Goal: Find specific page/section: Find specific page/section

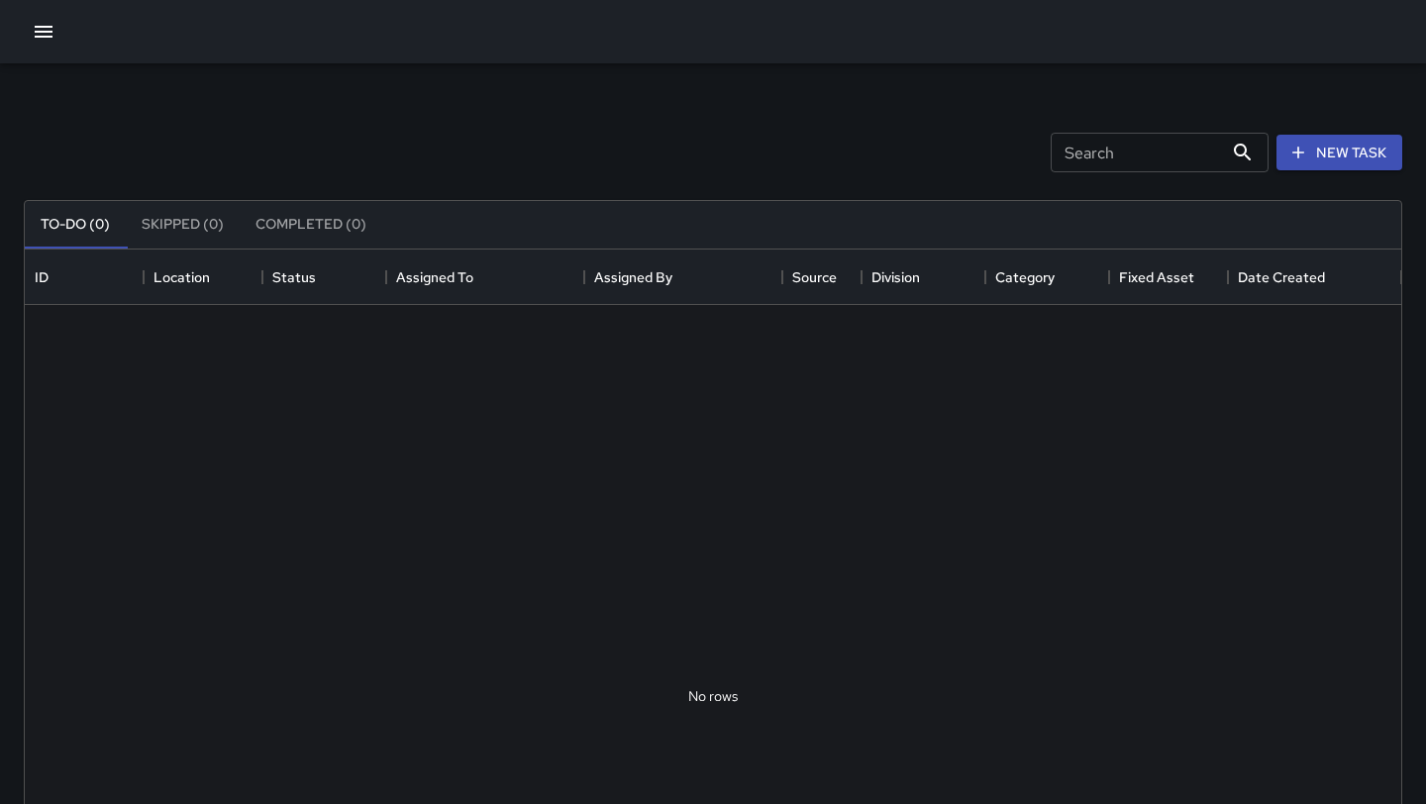
scroll to position [839, 1377]
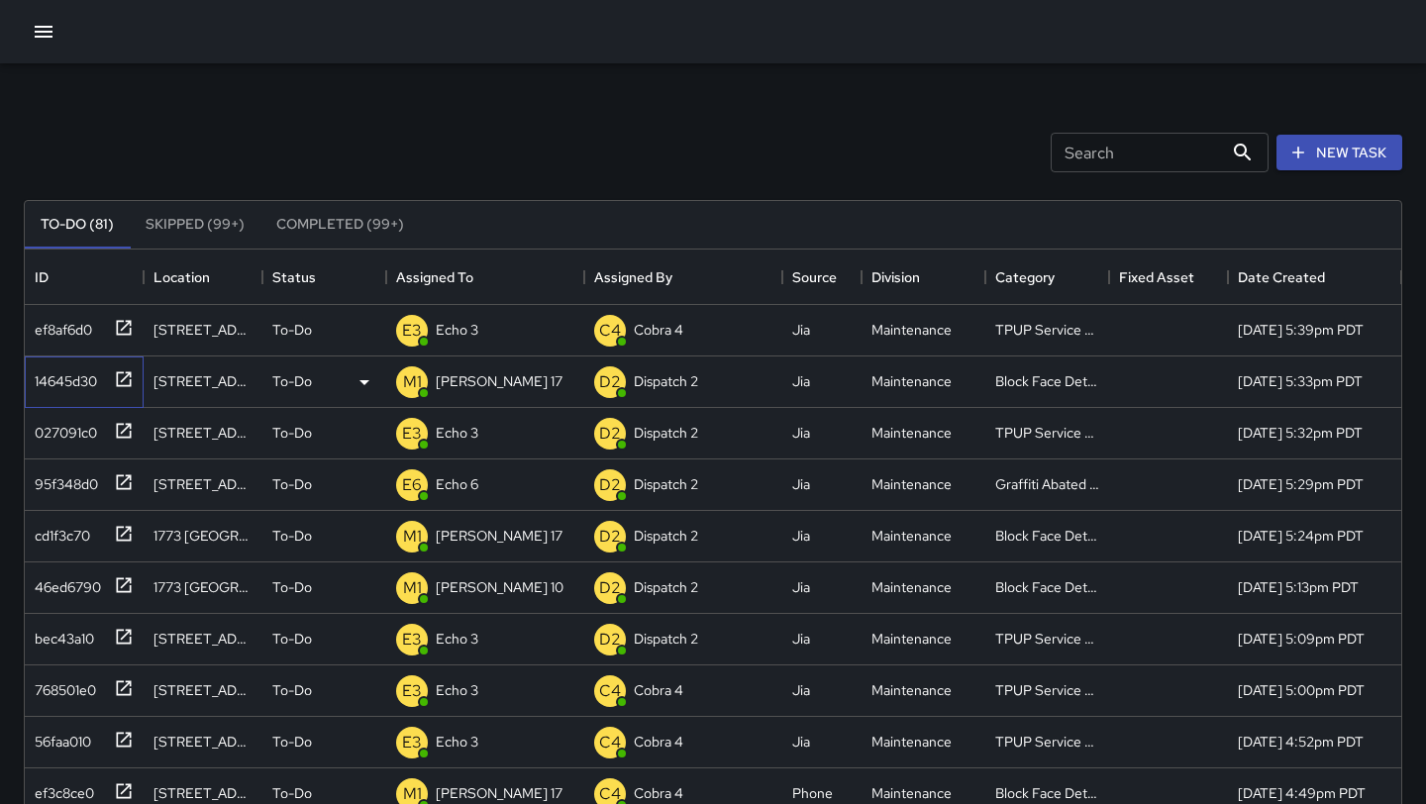
click at [127, 378] on icon at bounding box center [124, 379] width 20 height 20
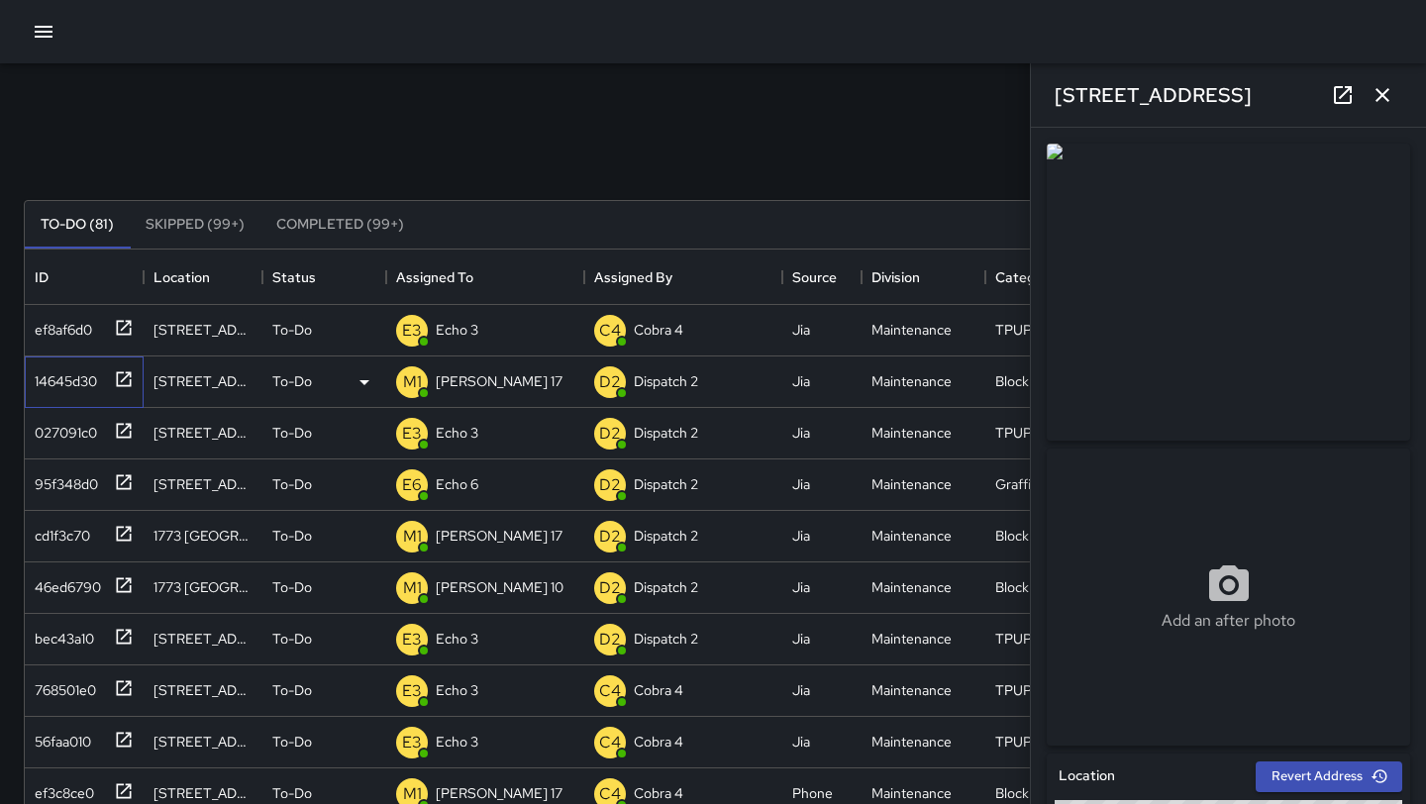
type input "**********"
click at [119, 536] on icon at bounding box center [124, 534] width 20 height 20
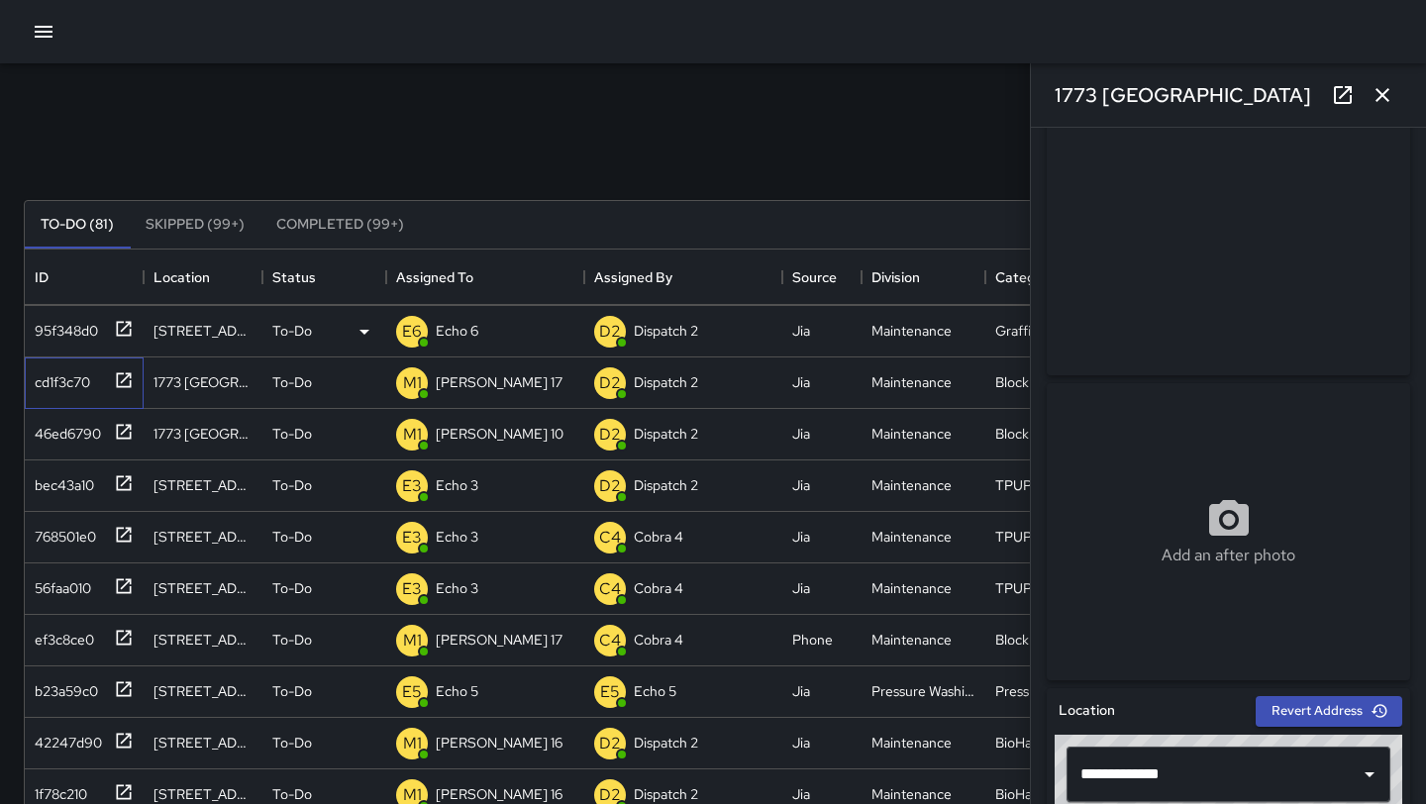
scroll to position [157, 0]
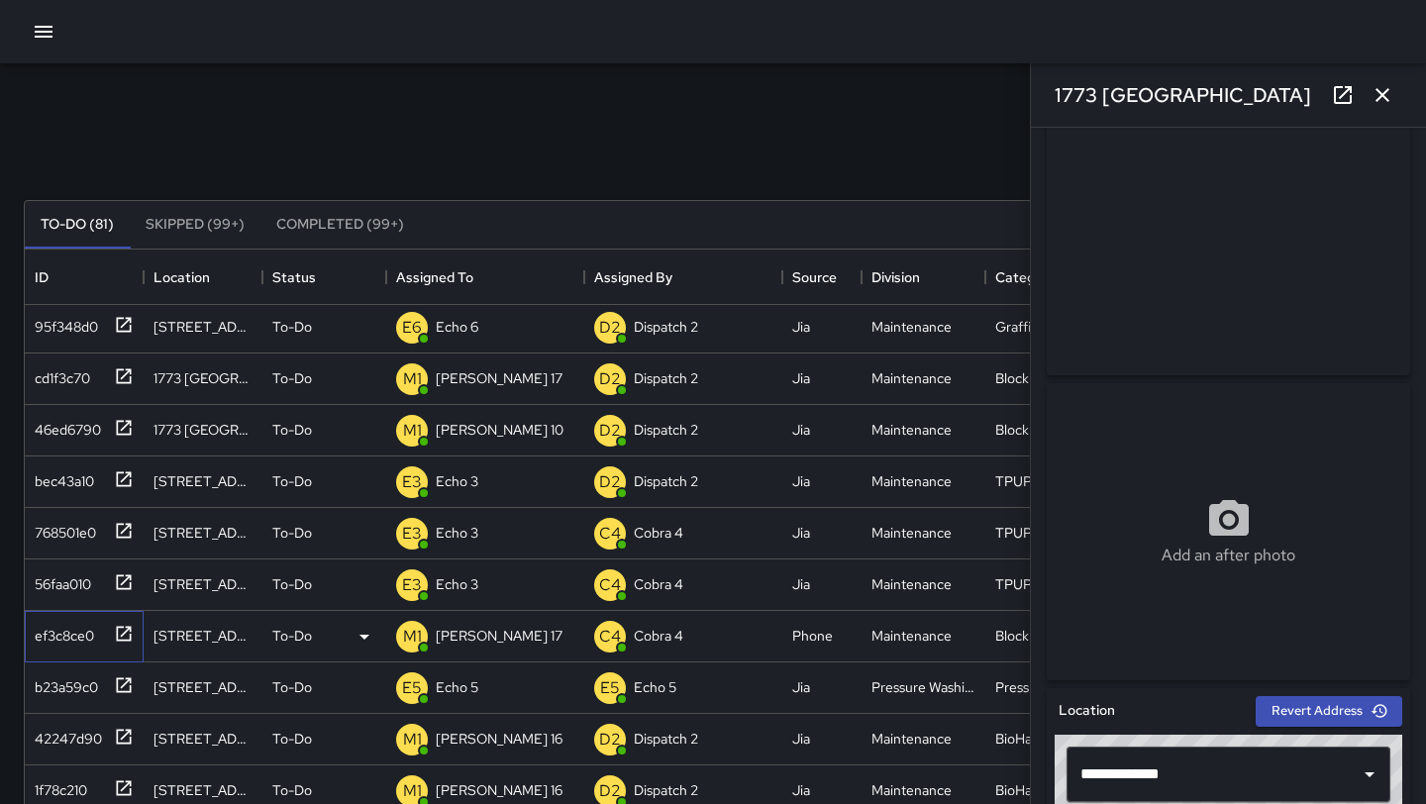
click at [121, 634] on icon at bounding box center [124, 634] width 20 height 20
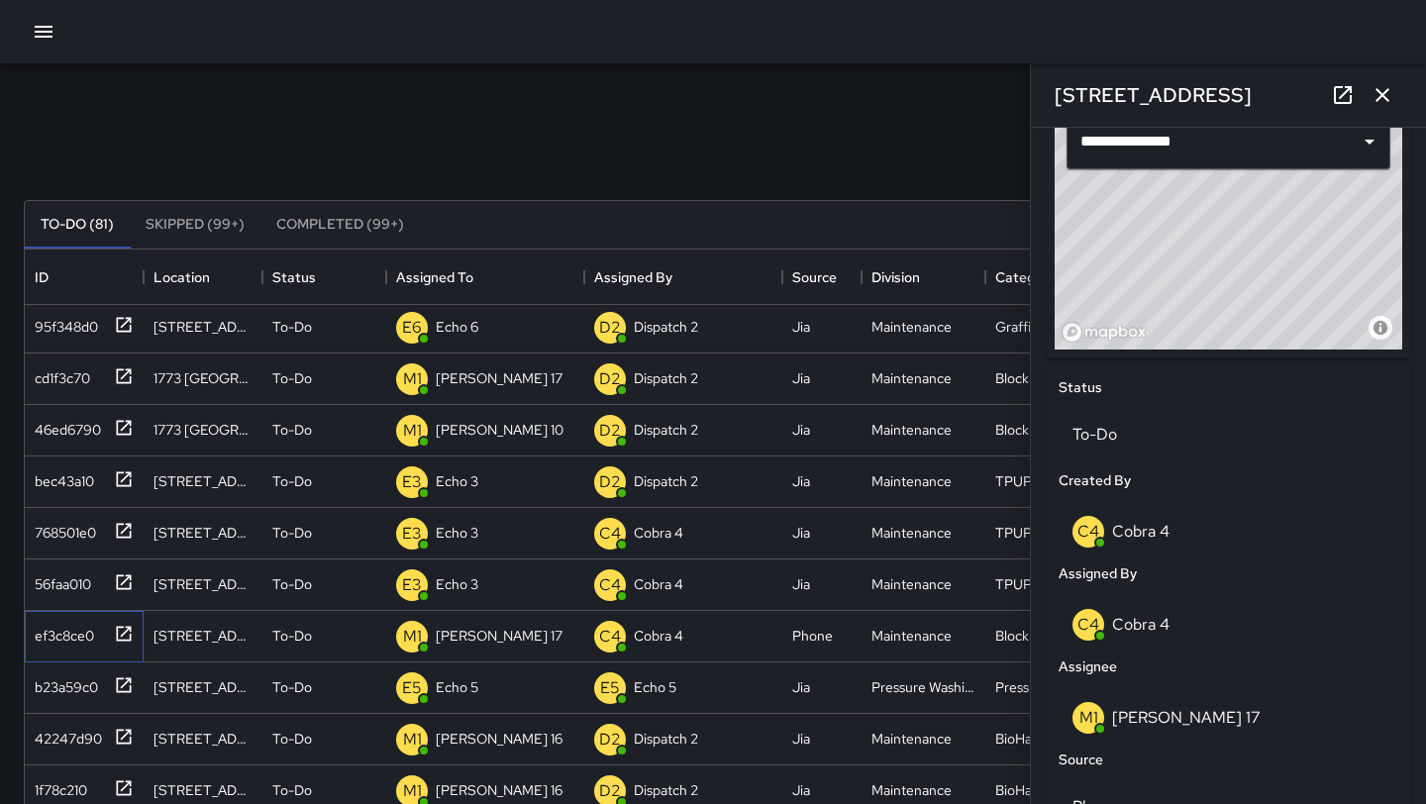
scroll to position [700, 0]
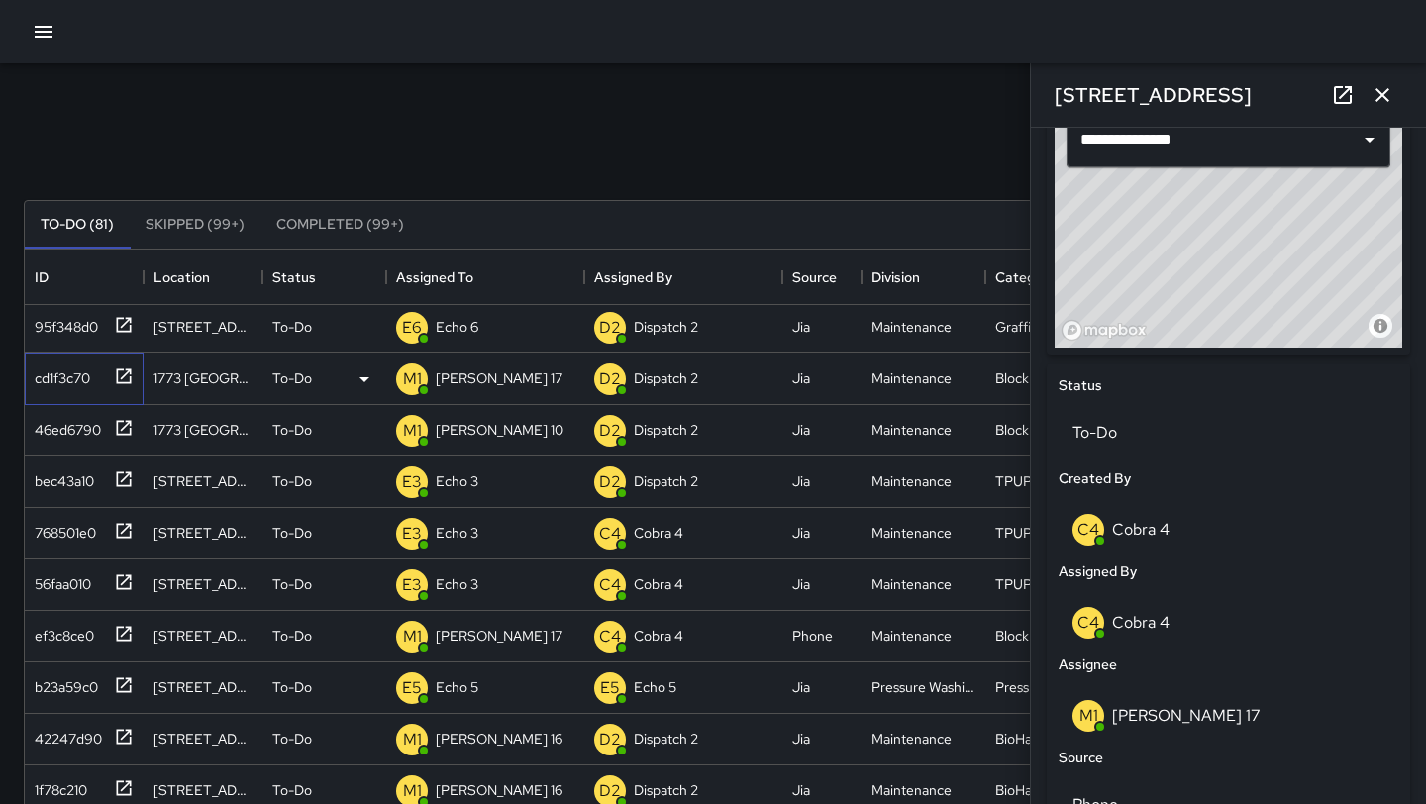
click at [118, 375] on icon at bounding box center [124, 377] width 20 height 20
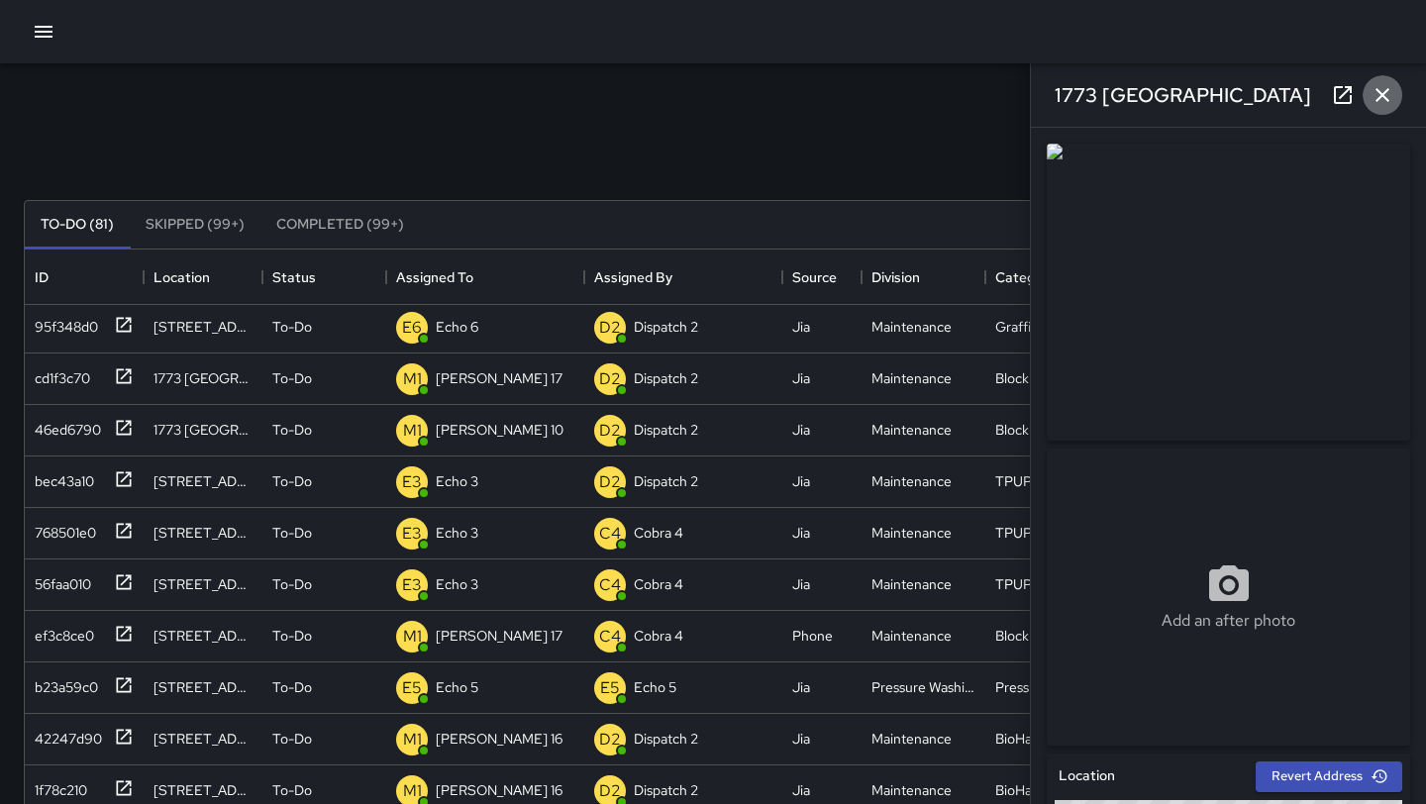
click at [1382, 104] on icon "button" at bounding box center [1383, 95] width 24 height 24
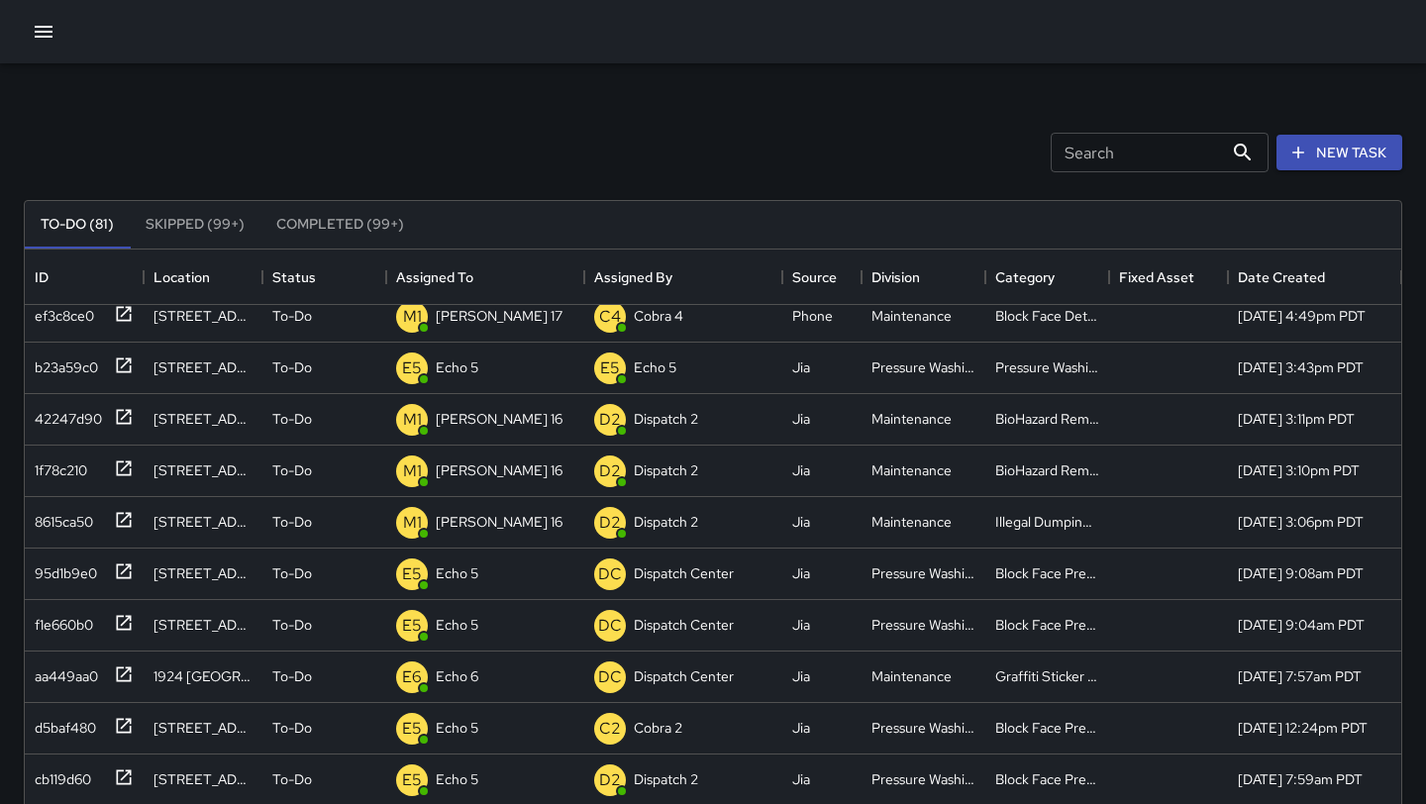
scroll to position [490, 0]
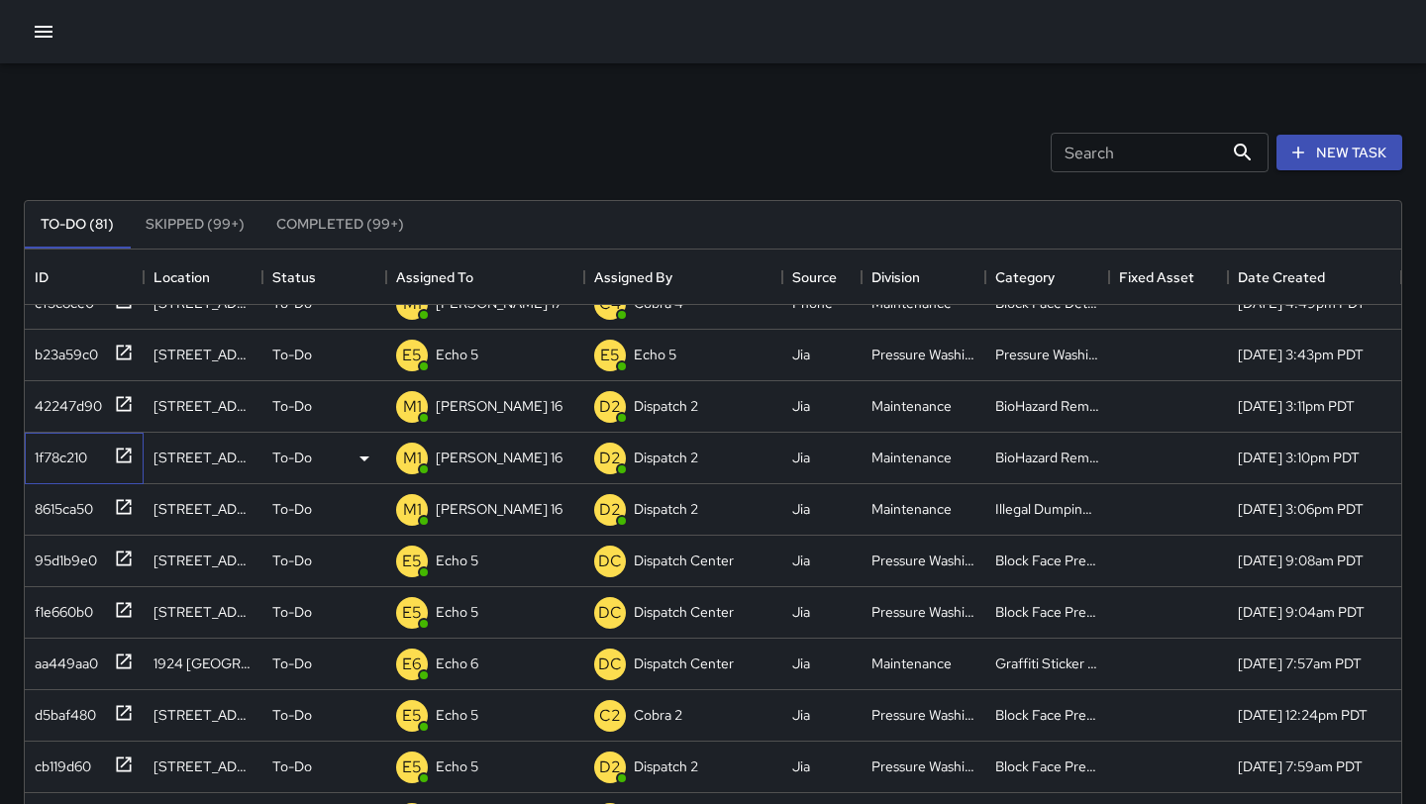
click at [112, 463] on div at bounding box center [120, 454] width 28 height 33
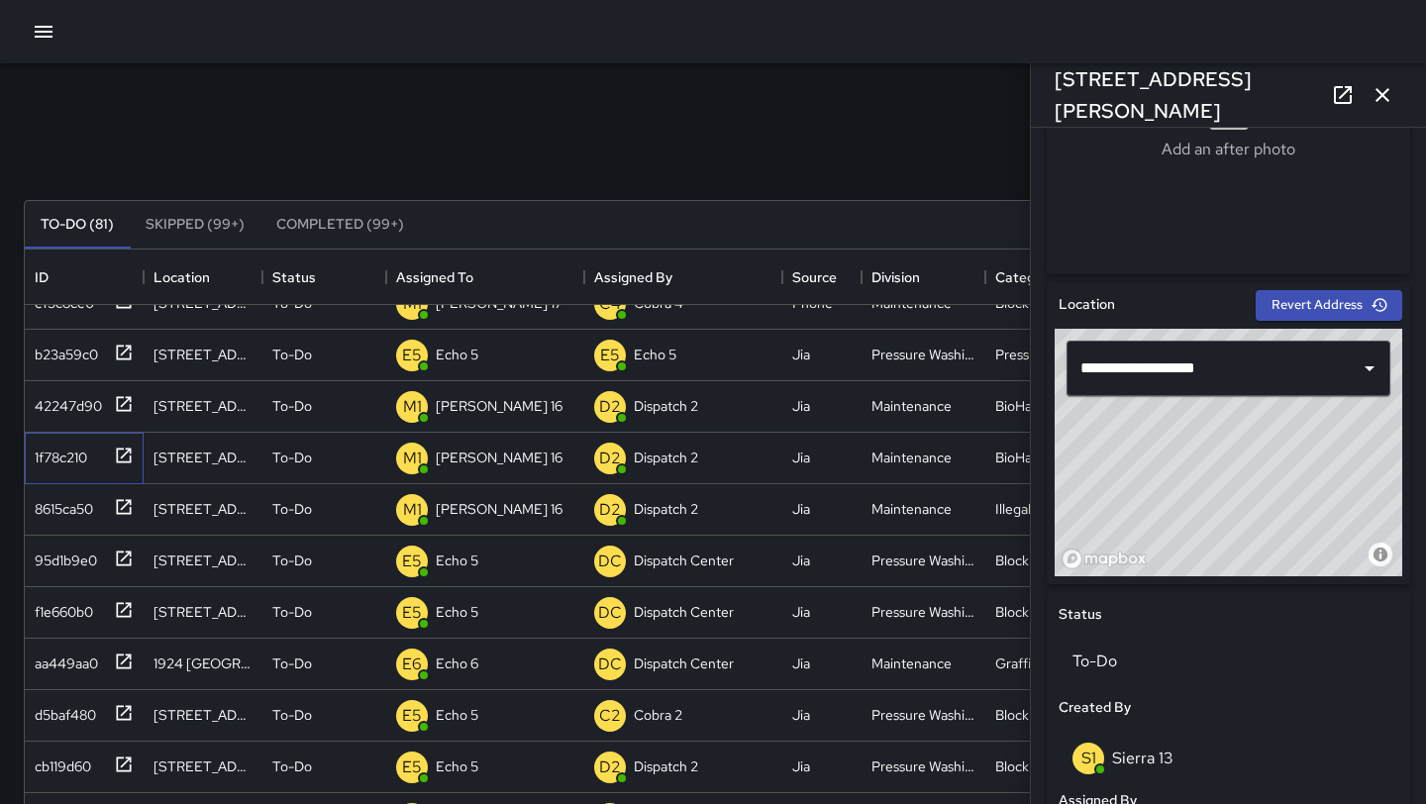
scroll to position [473, 0]
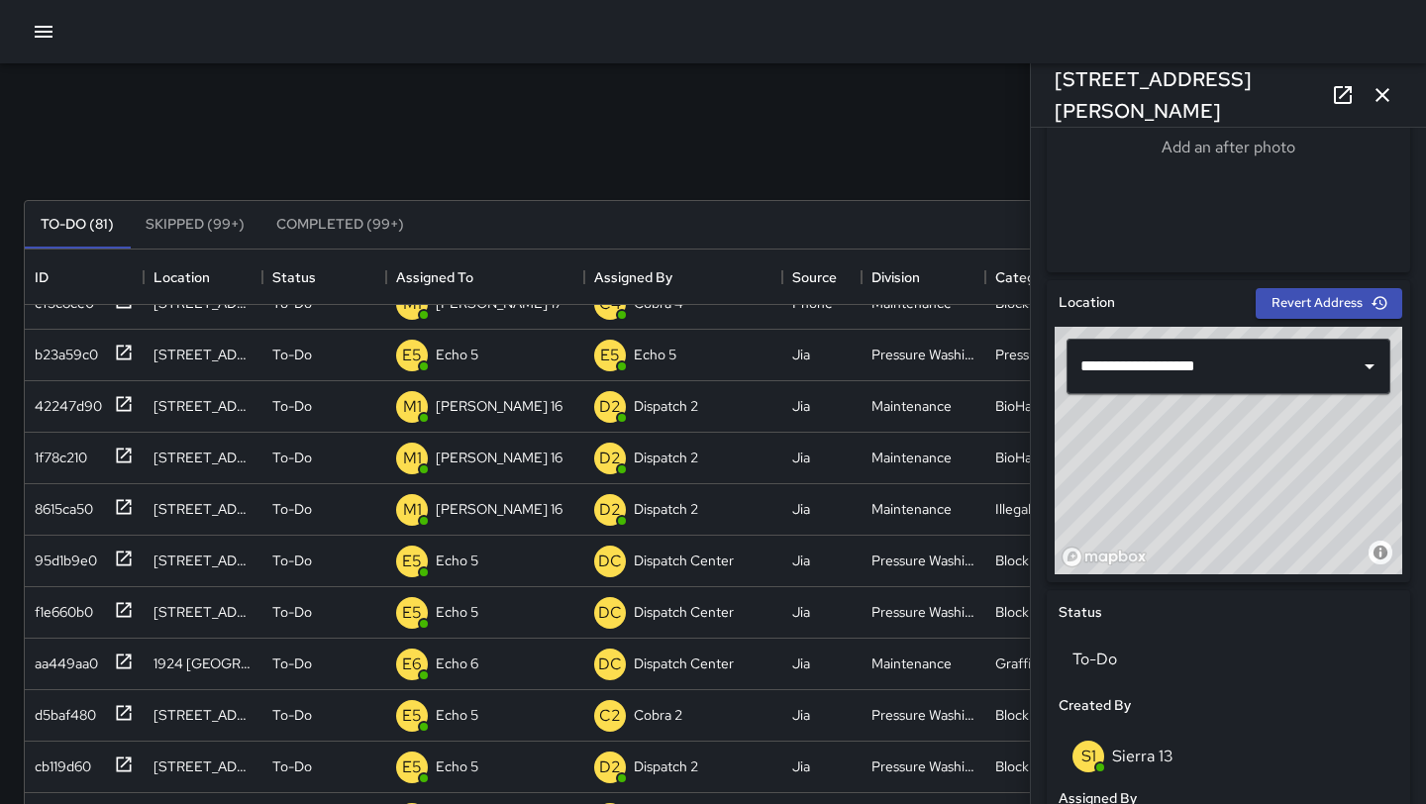
drag, startPoint x: 1164, startPoint y: 479, endPoint x: 1137, endPoint y: 479, distance: 26.7
click at [1140, 479] on div "© Mapbox © OpenStreetMap Improve this map" at bounding box center [1229, 451] width 348 height 248
drag, startPoint x: 1173, startPoint y: 483, endPoint x: 1190, endPoint y: 484, distance: 16.9
click at [1190, 484] on div "© Mapbox © OpenStreetMap Improve this map" at bounding box center [1229, 451] width 348 height 248
click at [125, 507] on icon at bounding box center [124, 506] width 15 height 15
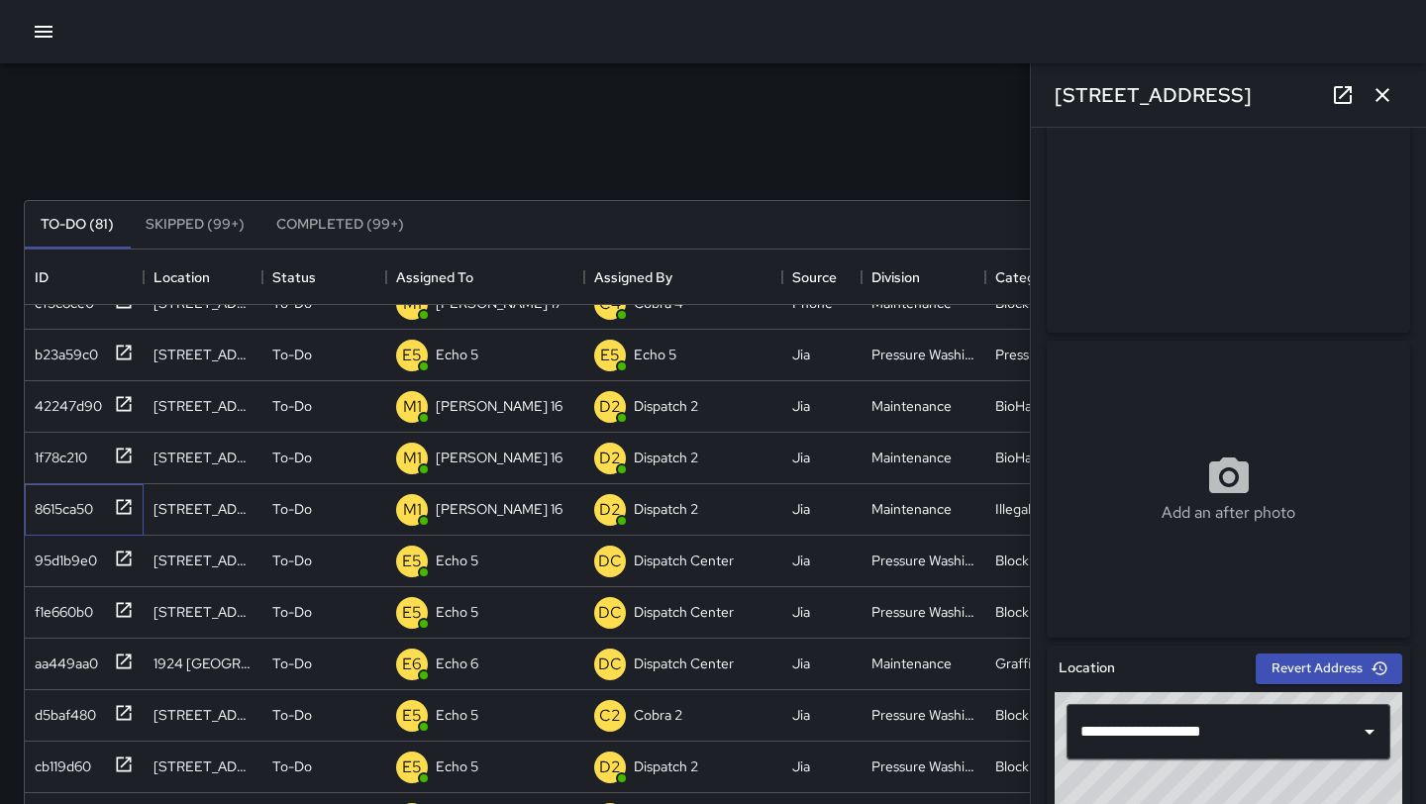
scroll to position [74, 0]
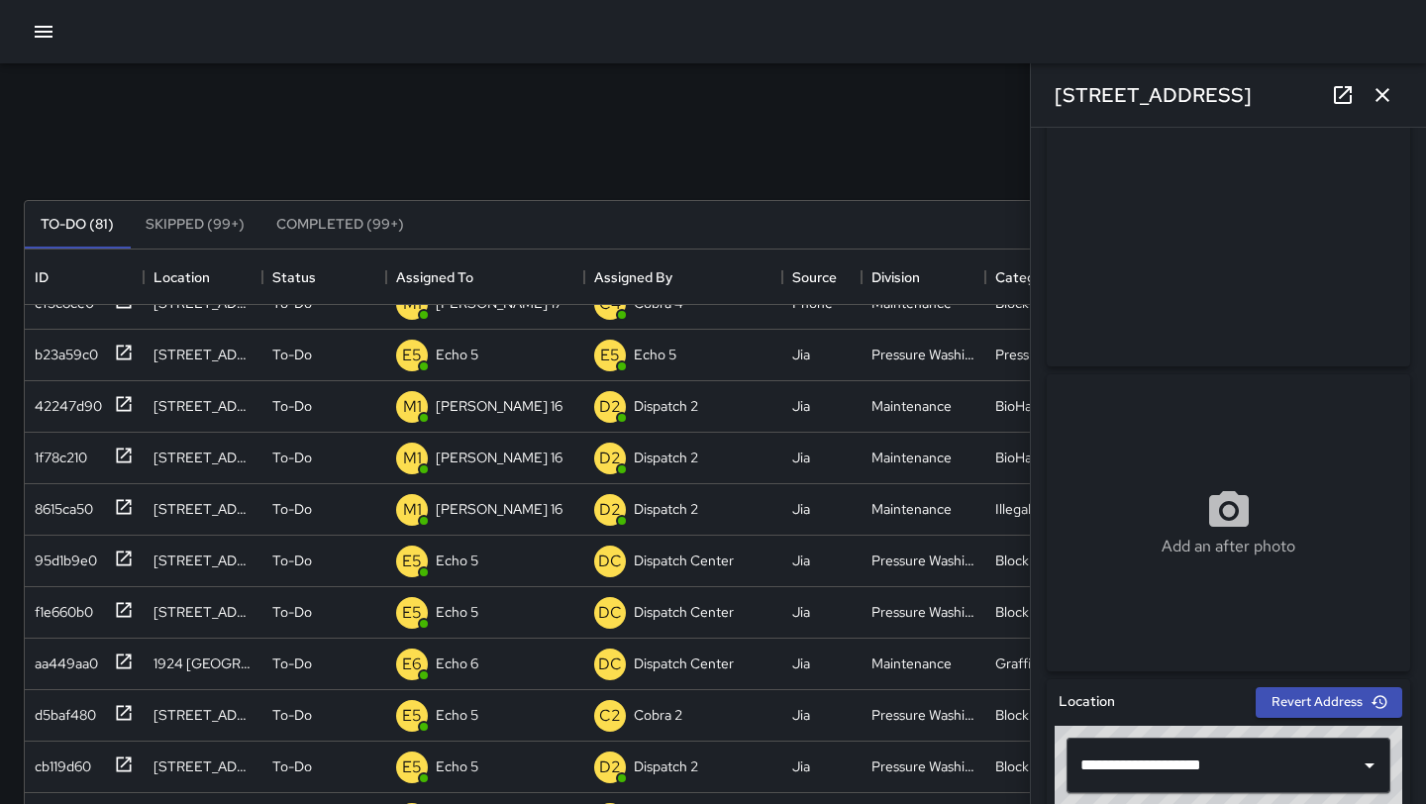
click at [1379, 98] on icon "button" at bounding box center [1383, 95] width 14 height 14
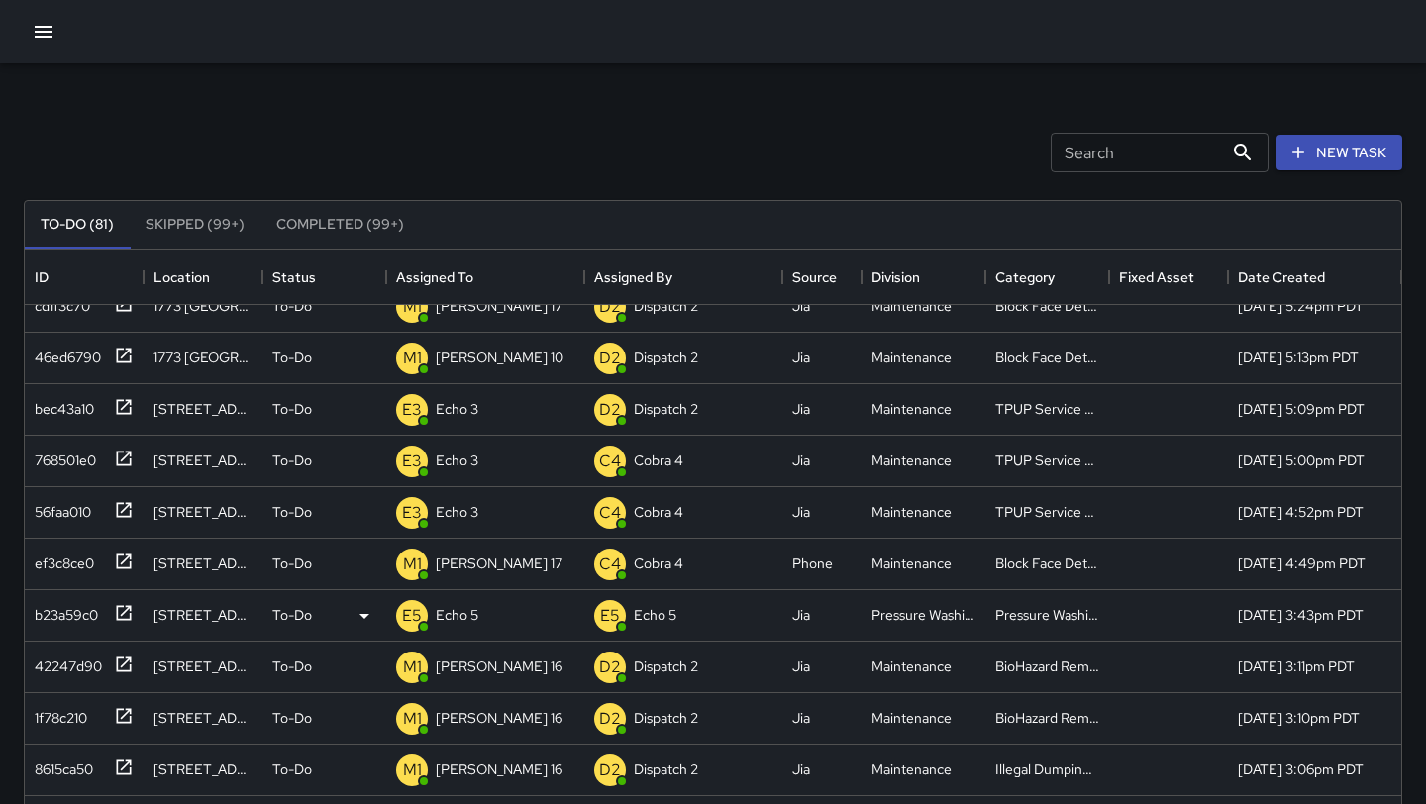
scroll to position [0, 0]
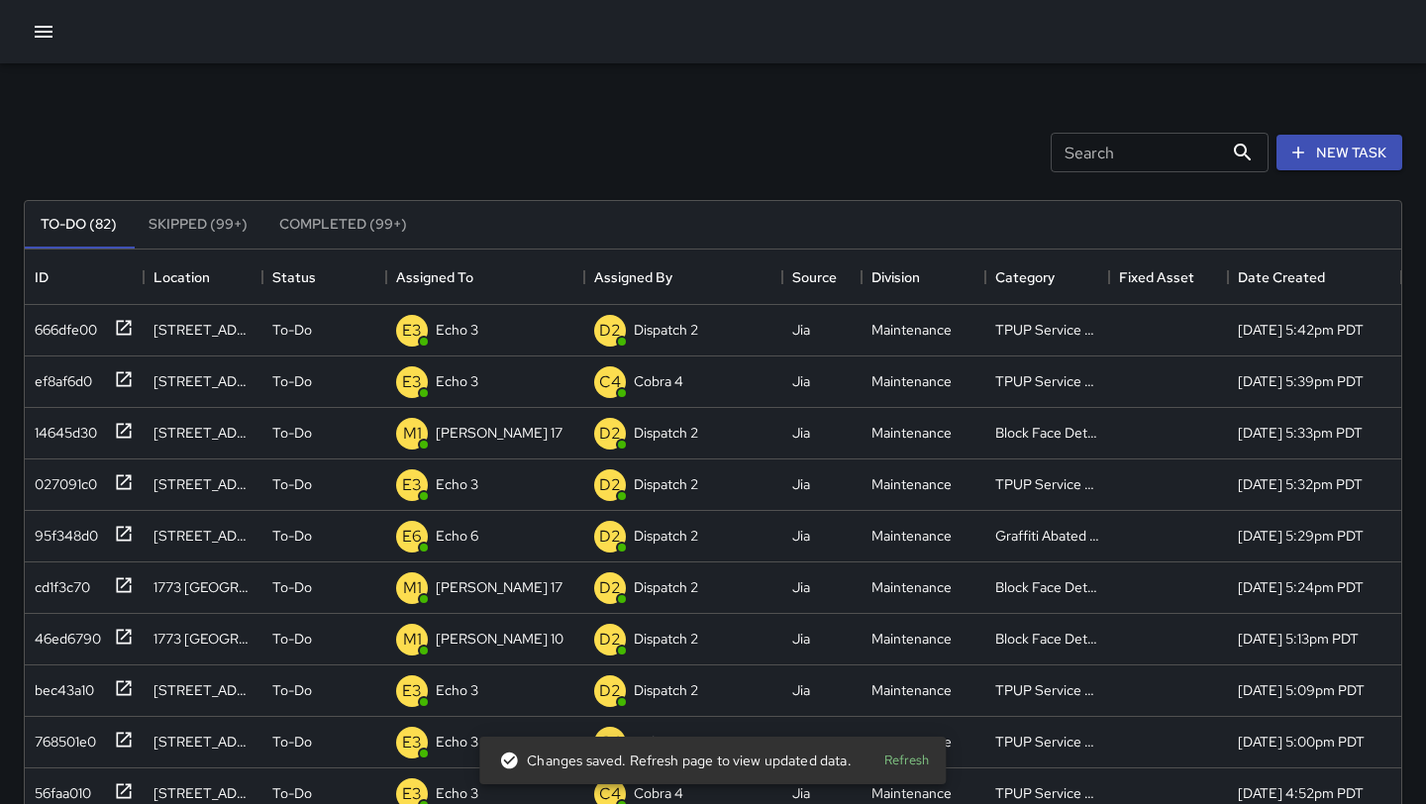
click at [43, 30] on icon "button" at bounding box center [44, 32] width 24 height 24
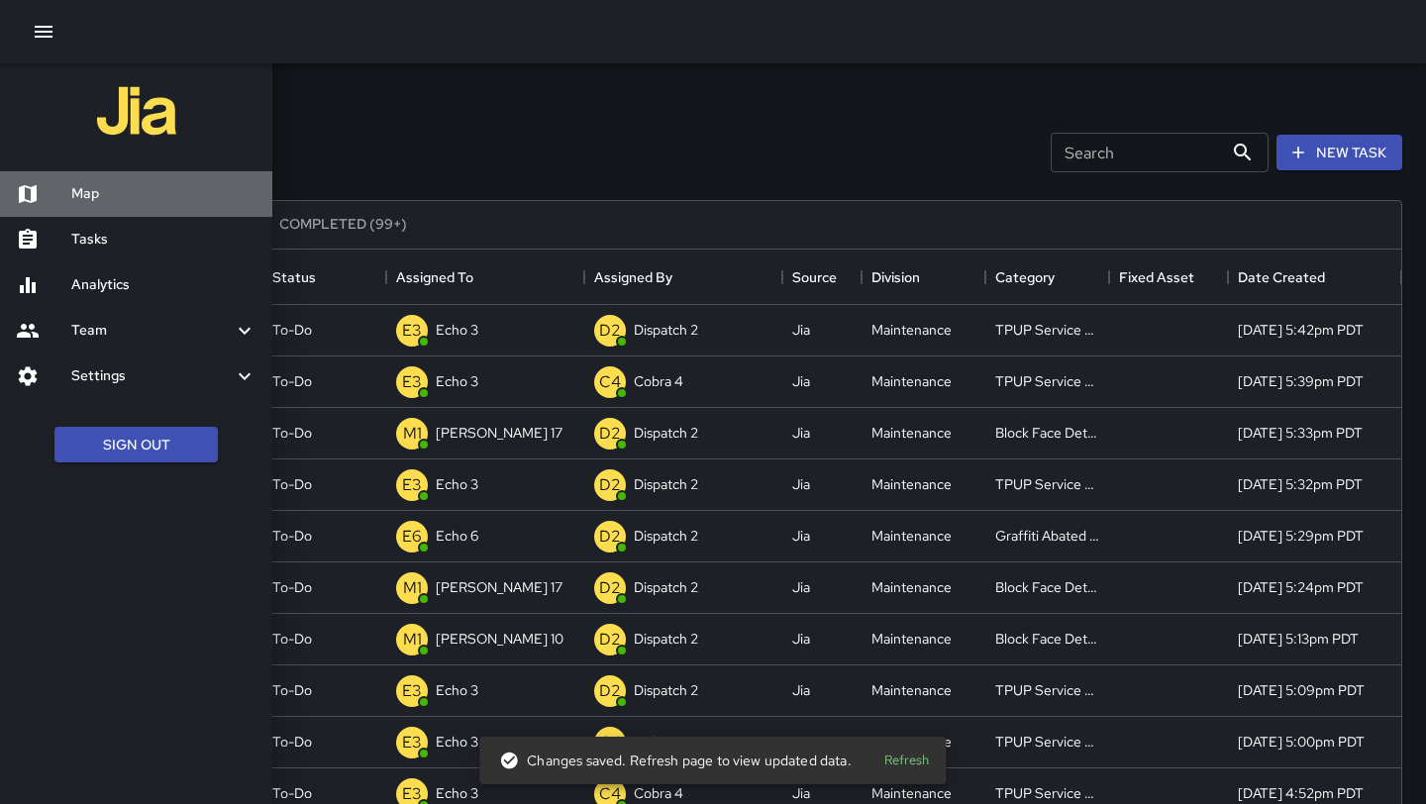
click at [114, 195] on h6 "Map" at bounding box center [163, 194] width 185 height 22
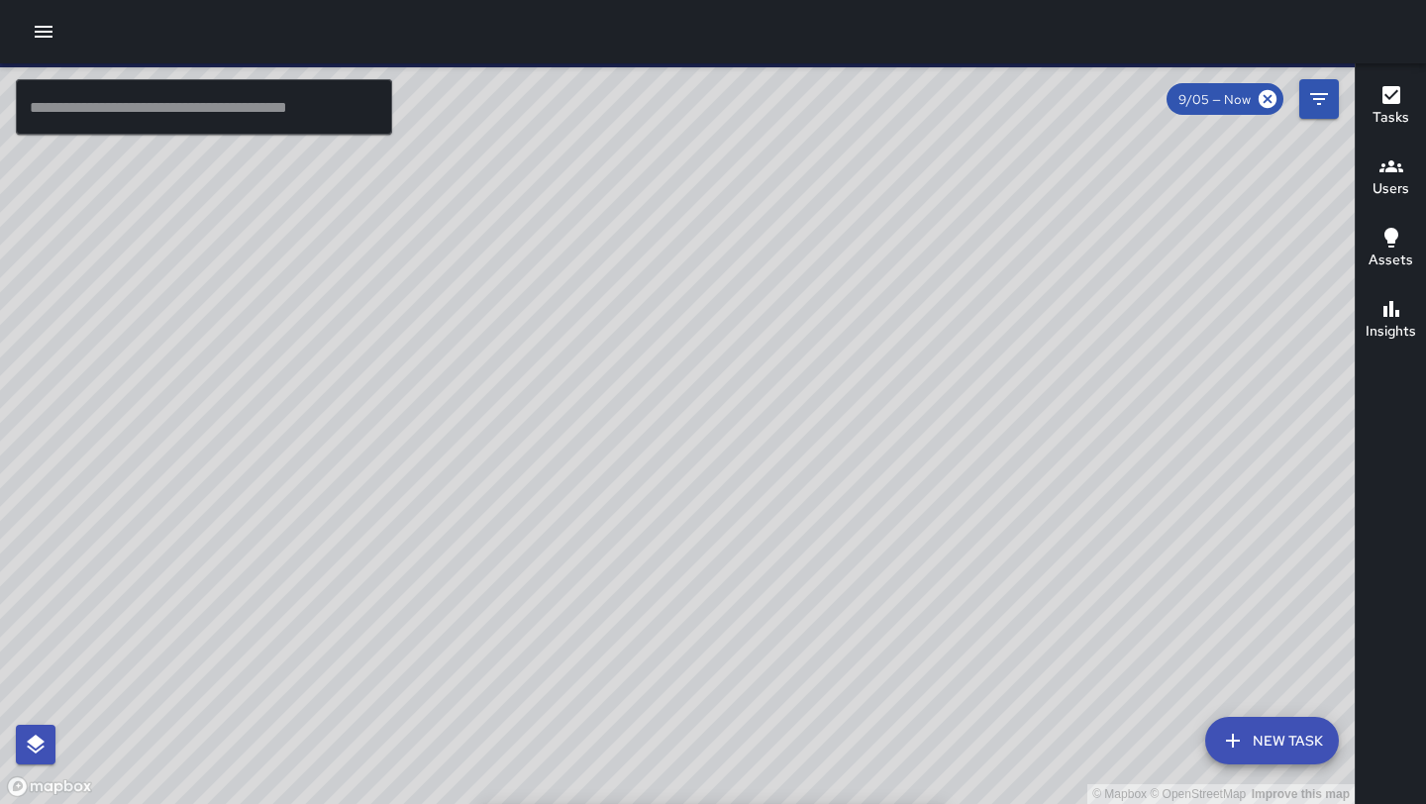
click at [148, 100] on input "text" at bounding box center [204, 106] width 376 height 55
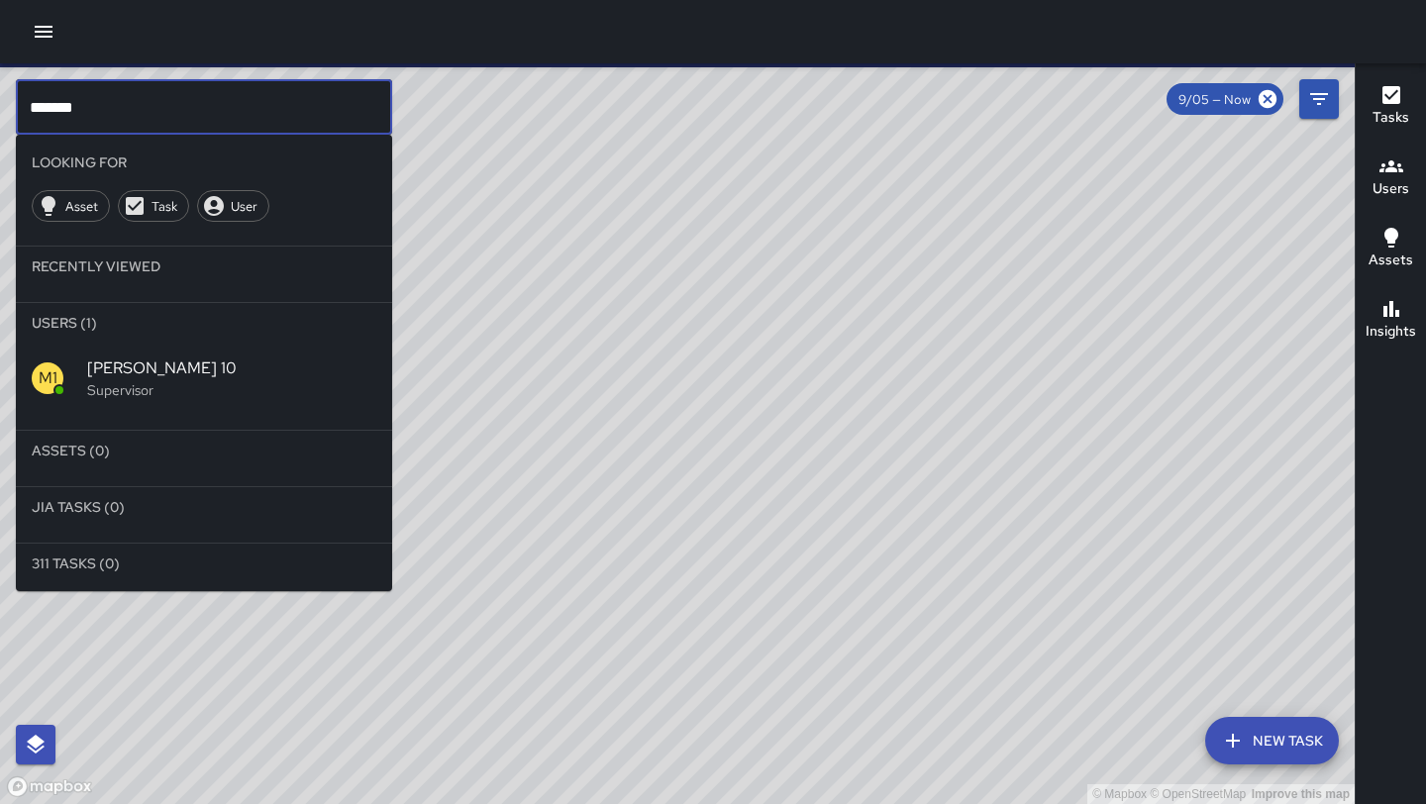
type input "*******"
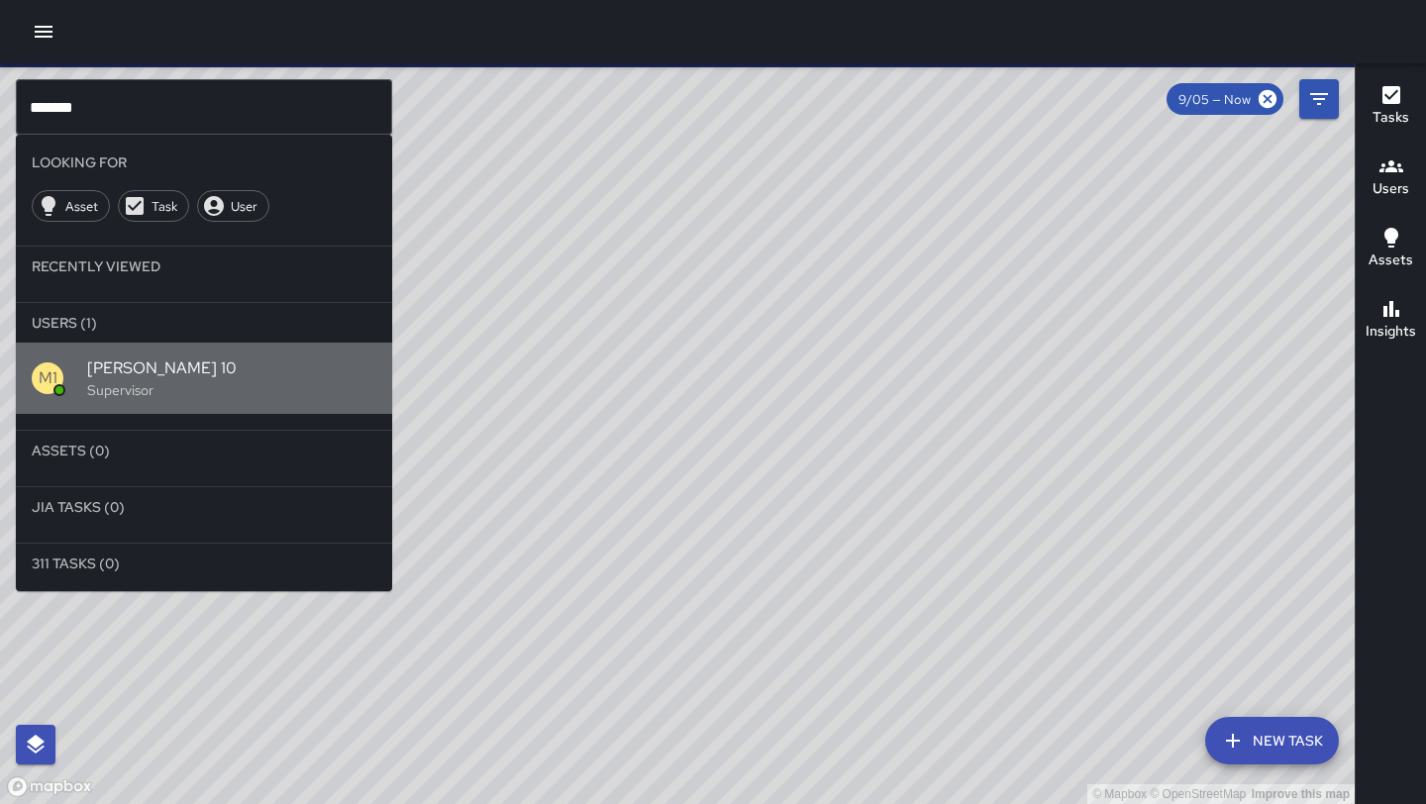
click at [148, 381] on p "Supervisor" at bounding box center [231, 390] width 289 height 20
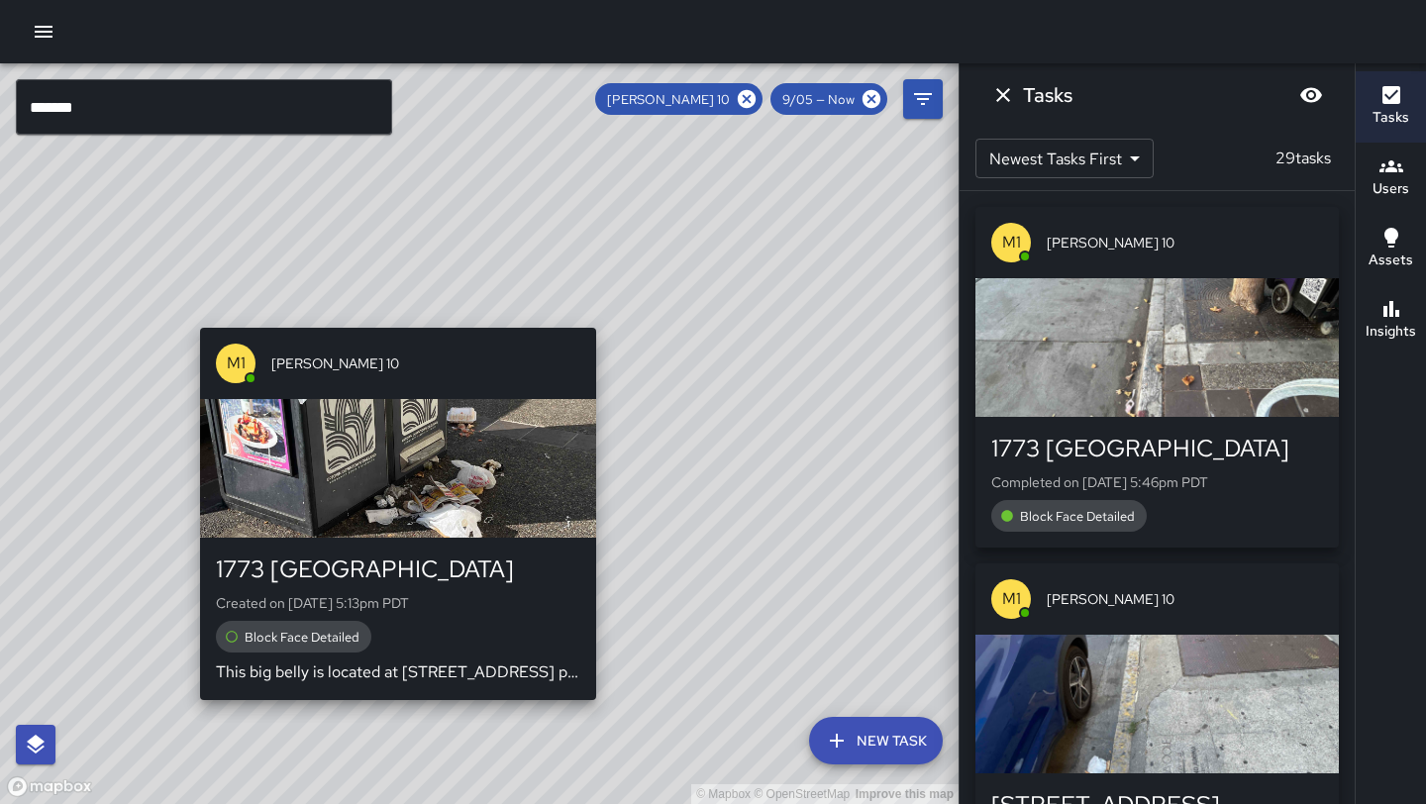
click at [393, 314] on div "© Mapbox © OpenStreetMap Improve this map M1 [PERSON_NAME] 10 1773 Broadway Cre…" at bounding box center [479, 433] width 959 height 741
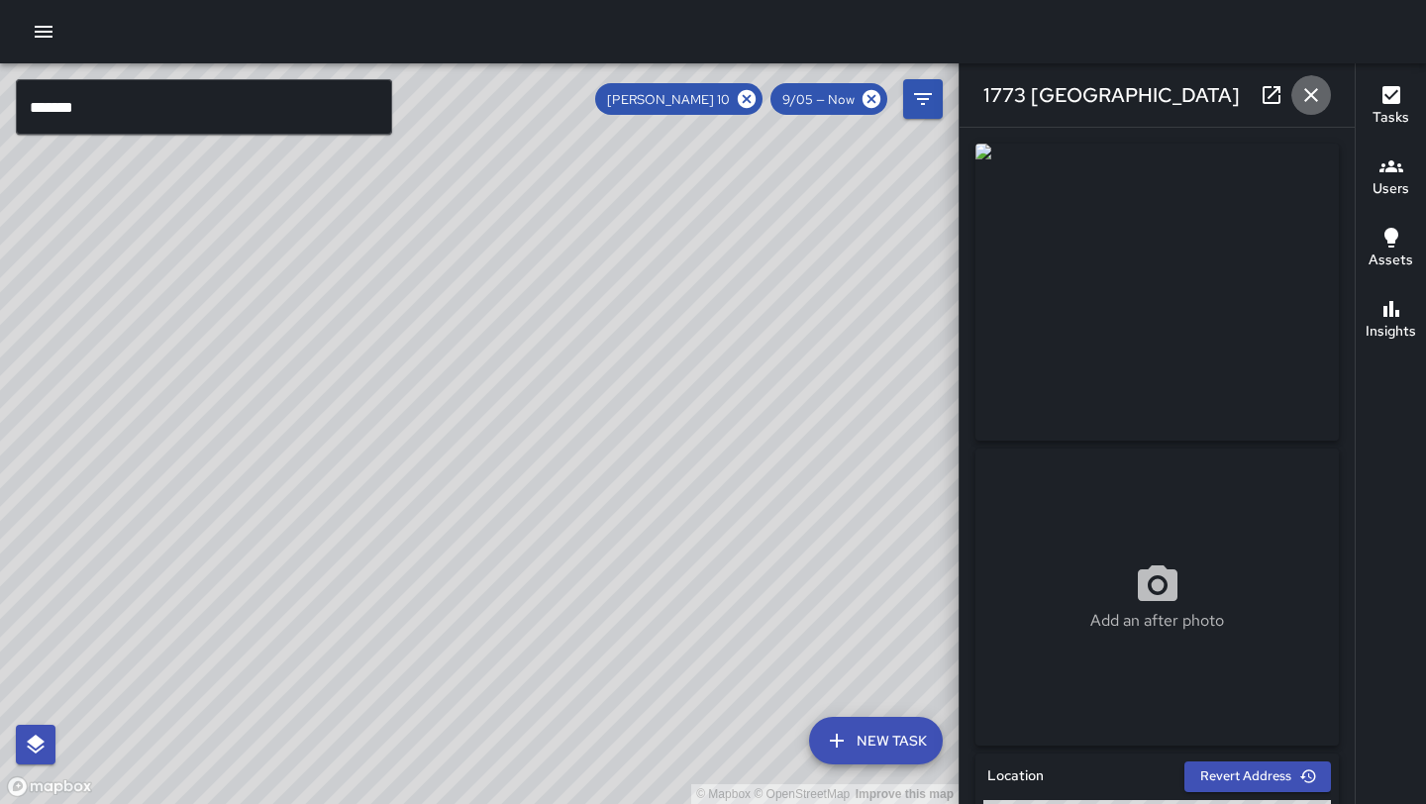
click at [1311, 104] on icon "button" at bounding box center [1312, 95] width 24 height 24
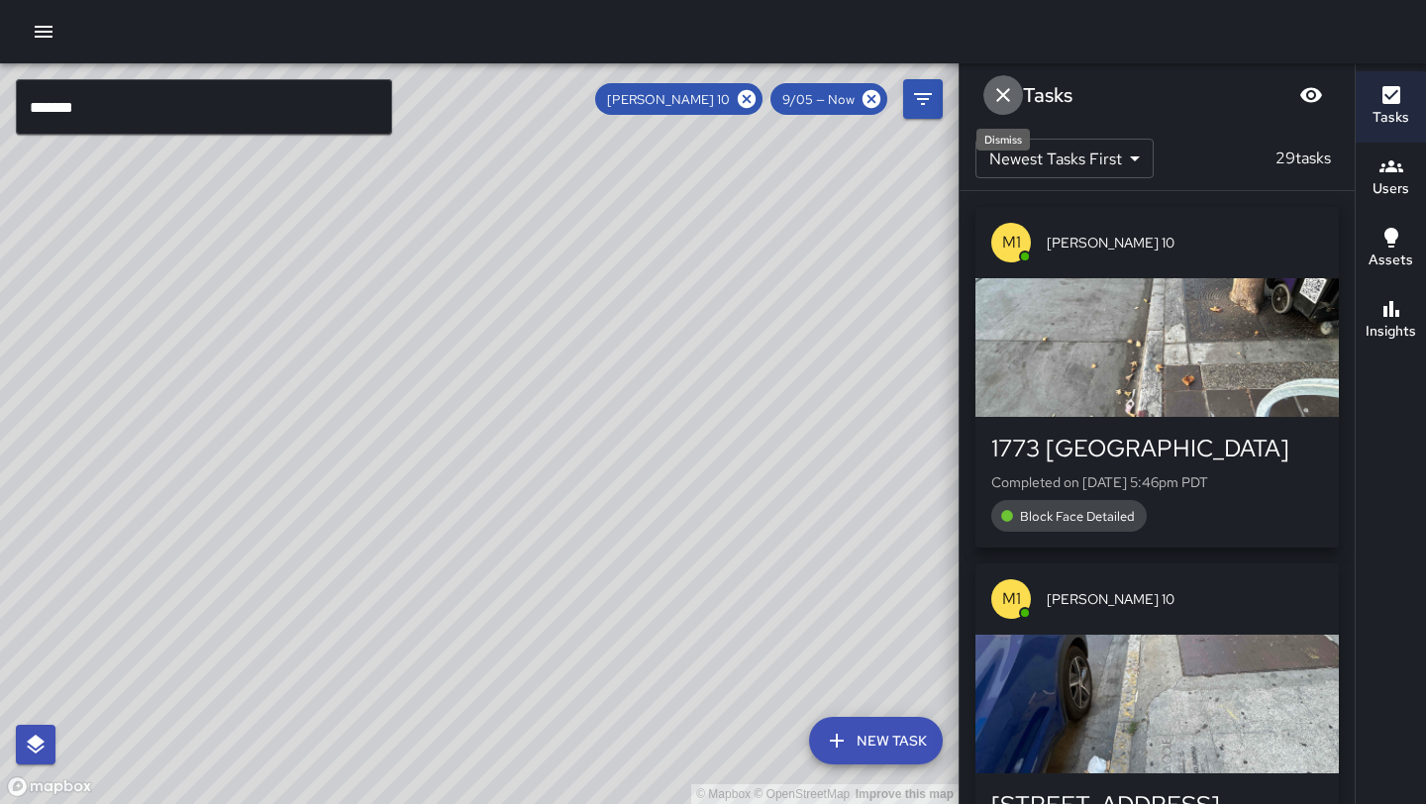
click at [1007, 97] on icon "Dismiss" at bounding box center [1004, 95] width 24 height 24
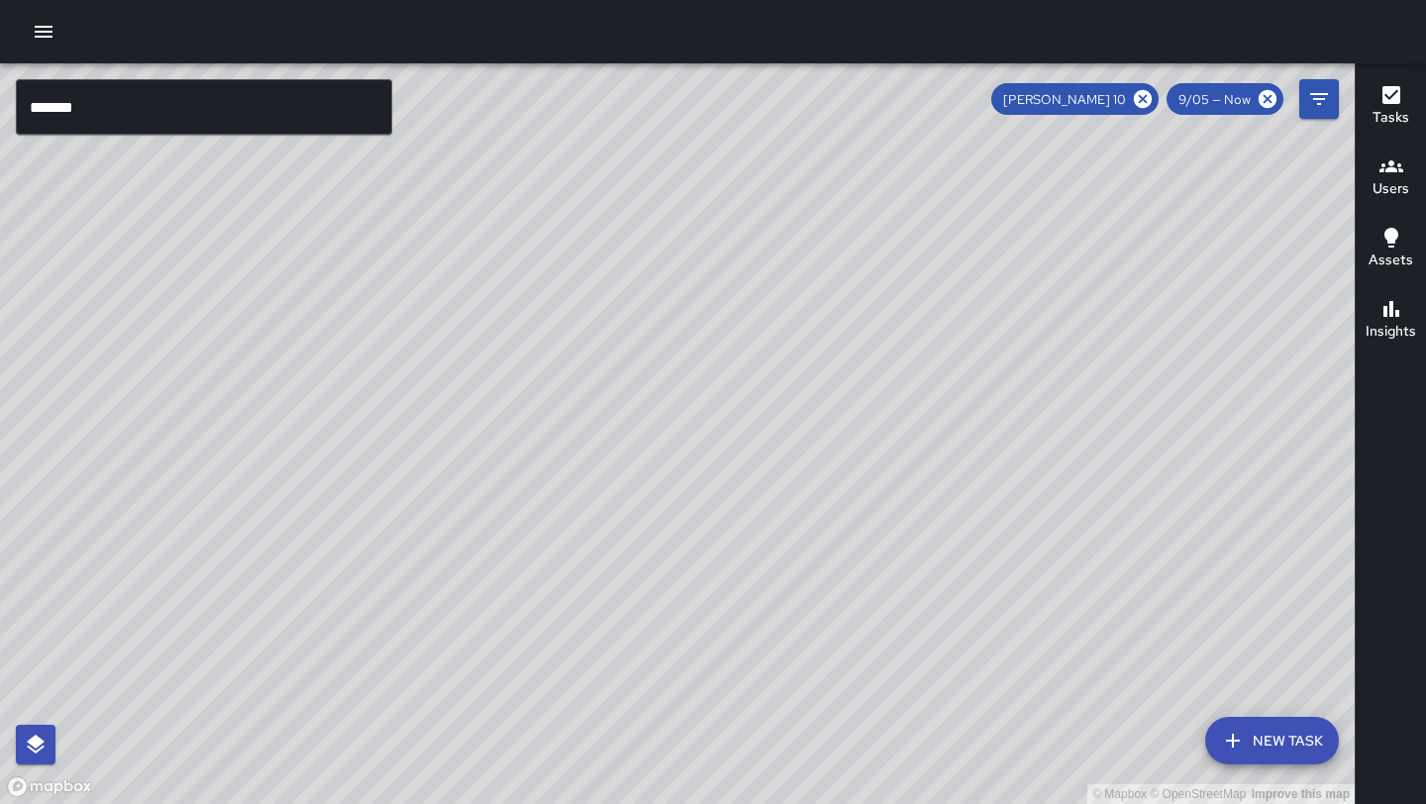
drag, startPoint x: 568, startPoint y: 607, endPoint x: 632, endPoint y: 412, distance: 205.5
click at [631, 411] on div "© Mapbox © OpenStreetMap Improve this map" at bounding box center [677, 433] width 1355 height 741
click at [1146, 101] on icon at bounding box center [1143, 99] width 18 height 18
drag, startPoint x: 705, startPoint y: 514, endPoint x: 826, endPoint y: 202, distance: 334.6
click at [826, 202] on div "© Mapbox © OpenStreetMap Improve this map" at bounding box center [677, 433] width 1355 height 741
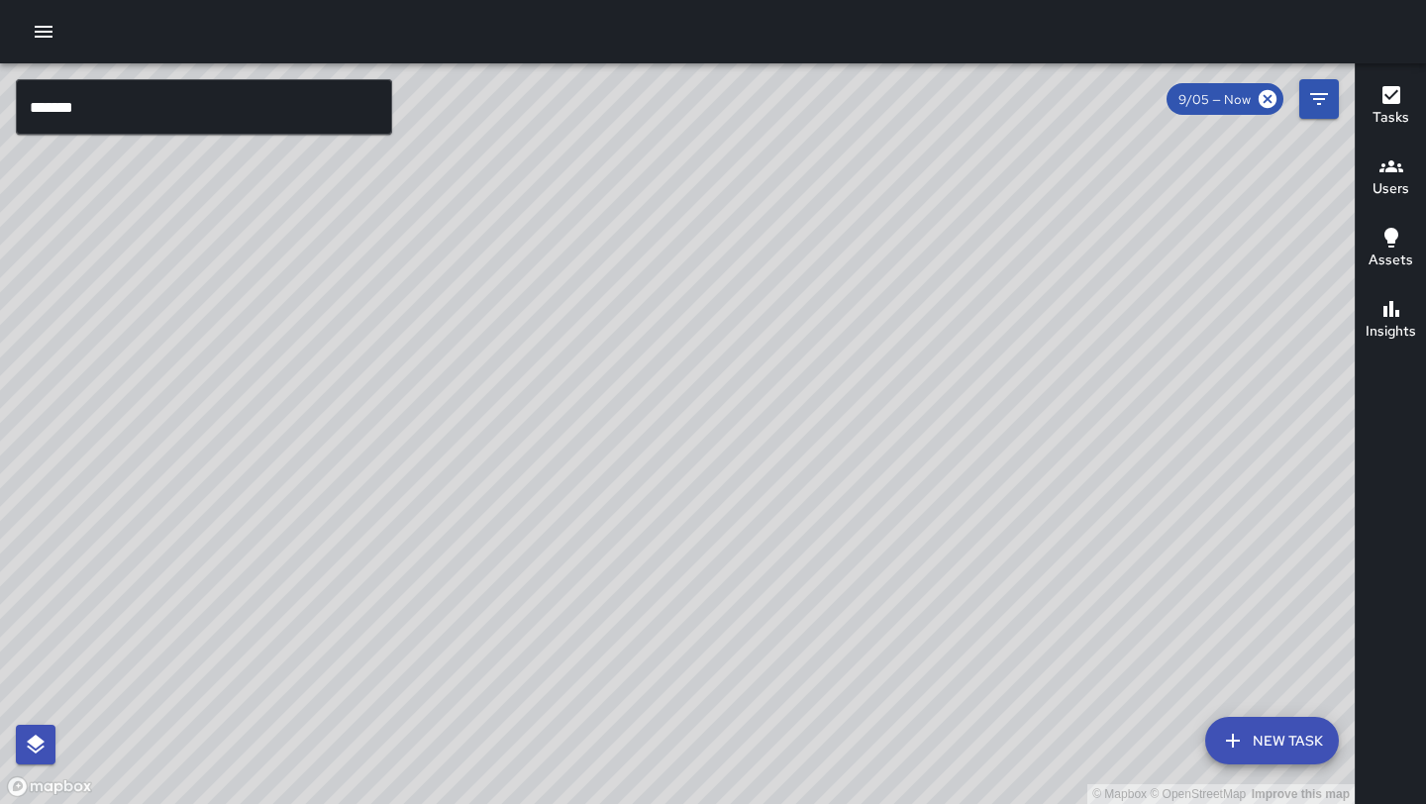
drag, startPoint x: 513, startPoint y: 468, endPoint x: 699, endPoint y: 182, distance: 340.7
click at [699, 182] on div "© Mapbox © OpenStreetMap Improve this map" at bounding box center [677, 433] width 1355 height 741
drag, startPoint x: 861, startPoint y: 203, endPoint x: 530, endPoint y: 692, distance: 590.7
click at [530, 694] on div "© Mapbox © OpenStreetMap Improve this map" at bounding box center [677, 433] width 1355 height 741
drag, startPoint x: 812, startPoint y: 326, endPoint x: 527, endPoint y: 717, distance: 484.2
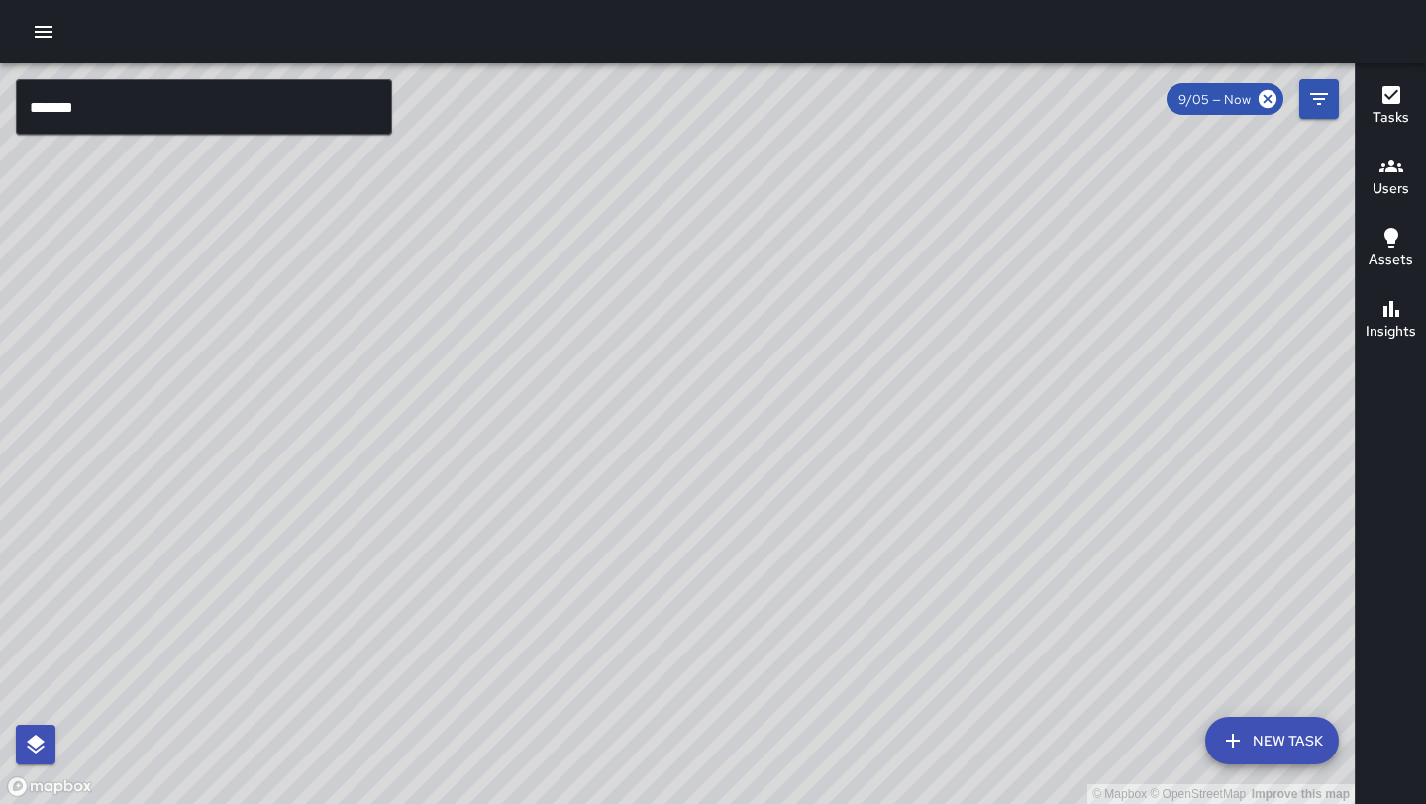
click at [527, 717] on div "© Mapbox © OpenStreetMap Improve this map" at bounding box center [677, 433] width 1355 height 741
drag, startPoint x: 786, startPoint y: 341, endPoint x: 687, endPoint y: 595, distance: 273.2
click at [687, 595] on div "© Mapbox © OpenStreetMap Improve this map" at bounding box center [677, 433] width 1355 height 741
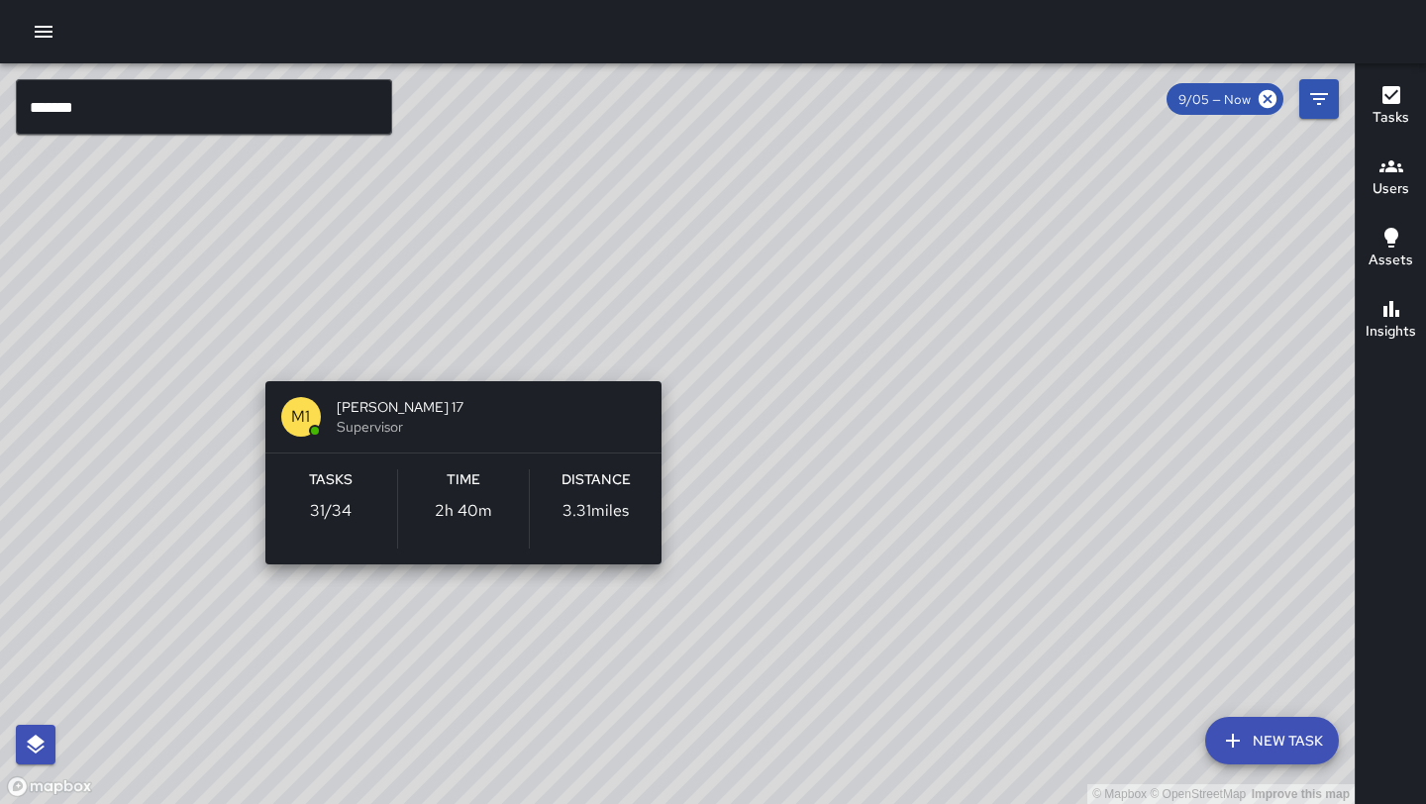
click at [463, 352] on div "© Mapbox © OpenStreetMap Improve this map M1 [PERSON_NAME] 17 Supervisor Tasks …" at bounding box center [677, 433] width 1355 height 741
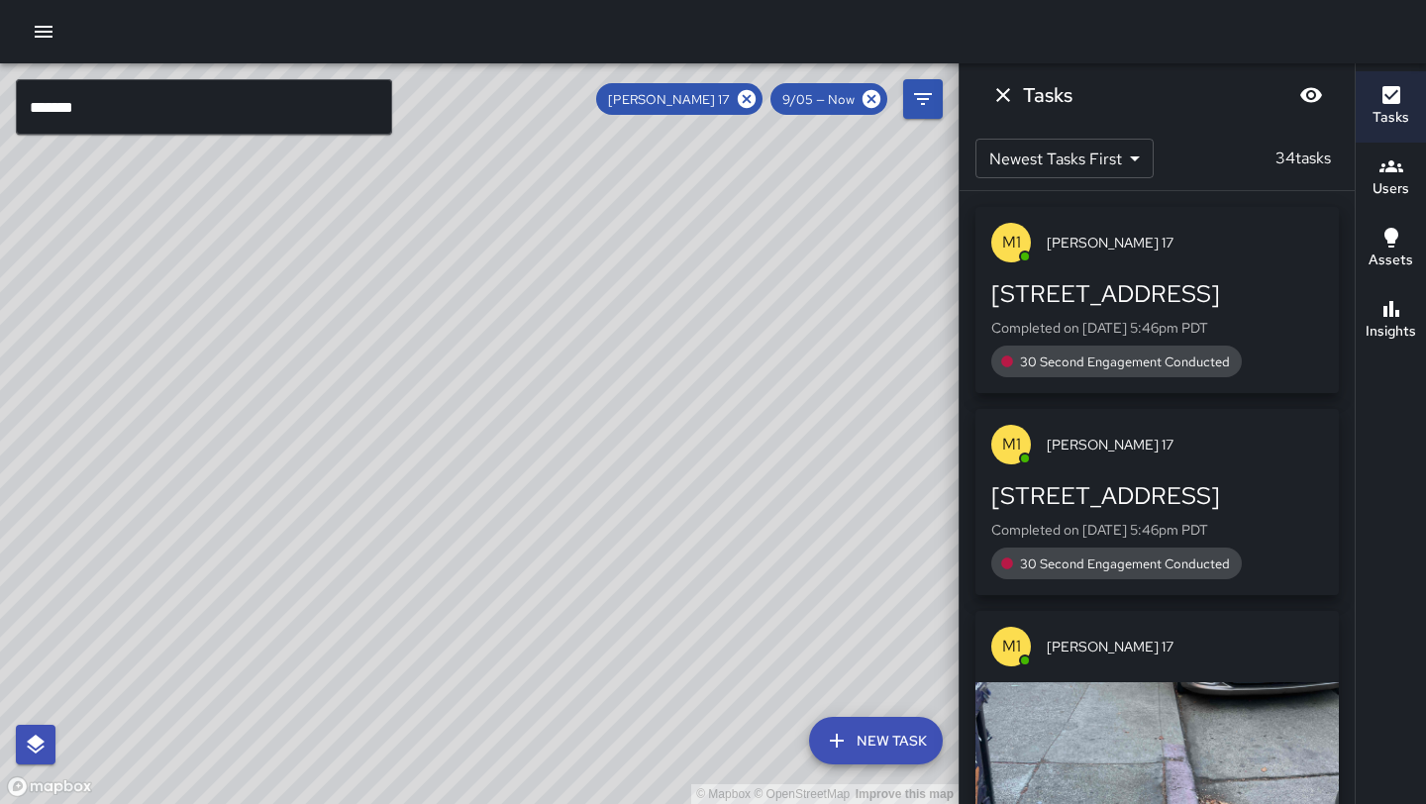
drag, startPoint x: 462, startPoint y: 328, endPoint x: 461, endPoint y: 526, distance: 198.1
click at [461, 526] on div "© Mapbox © OpenStreetMap Improve this map" at bounding box center [479, 433] width 959 height 741
click at [741, 102] on icon at bounding box center [747, 99] width 18 height 18
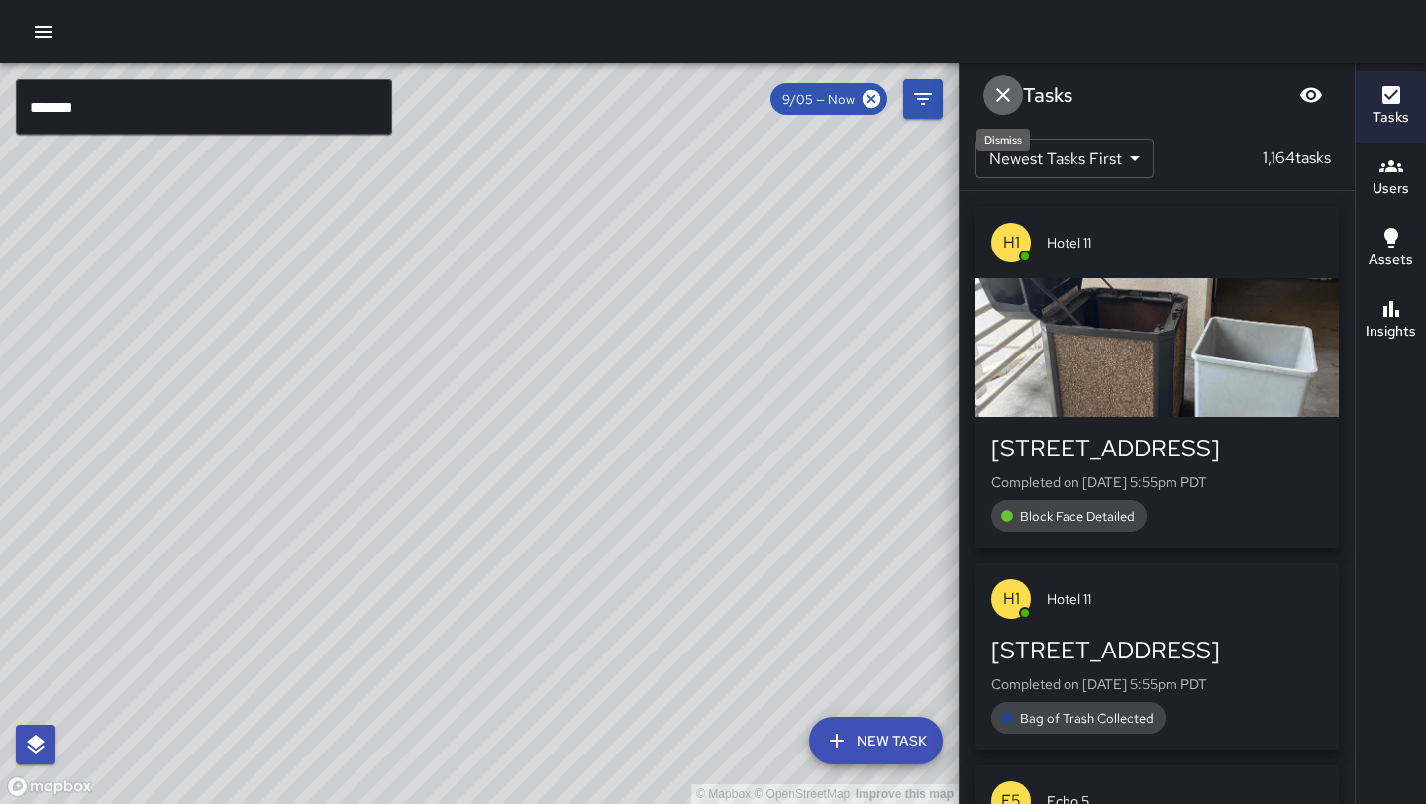
click at [1000, 88] on icon "Dismiss" at bounding box center [1004, 95] width 24 height 24
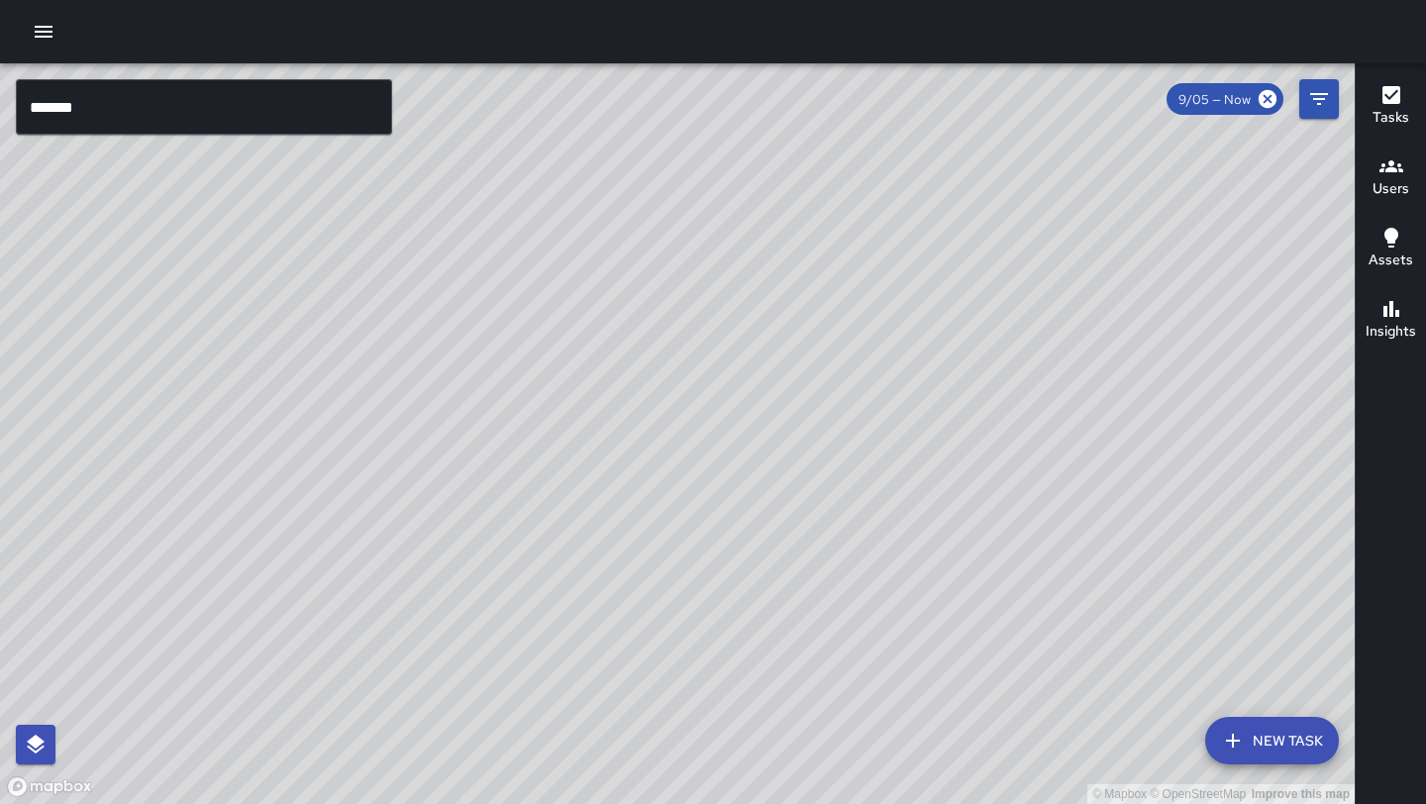
drag, startPoint x: 755, startPoint y: 500, endPoint x: 908, endPoint y: 285, distance: 264.2
click at [908, 285] on div "© Mapbox © OpenStreetMap Improve this map" at bounding box center [677, 433] width 1355 height 741
drag, startPoint x: 908, startPoint y: 285, endPoint x: 728, endPoint y: 103, distance: 256.4
click at [728, 103] on div "© Mapbox © OpenStreetMap Improve this map" at bounding box center [677, 433] width 1355 height 741
drag, startPoint x: 569, startPoint y: 305, endPoint x: 746, endPoint y: 514, distance: 274.1
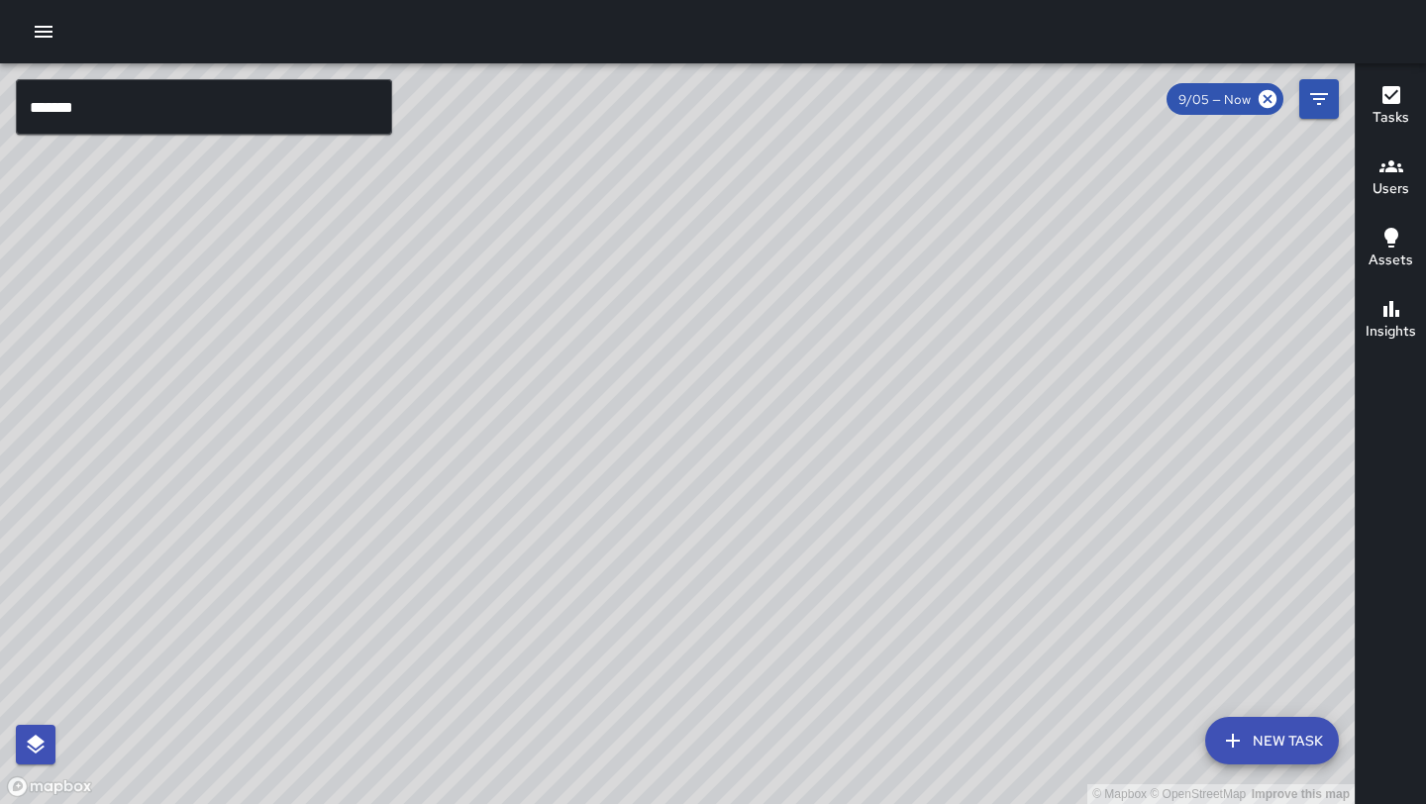
click at [746, 514] on div "© Mapbox © OpenStreetMap Improve this map" at bounding box center [677, 433] width 1355 height 741
click at [639, 268] on div "© Mapbox © OpenStreetMap Improve this map" at bounding box center [677, 433] width 1355 height 741
click at [598, 364] on div "© Mapbox © OpenStreetMap Improve this map" at bounding box center [677, 433] width 1355 height 741
drag, startPoint x: 606, startPoint y: 587, endPoint x: 384, endPoint y: 491, distance: 241.8
click at [384, 491] on div "© Mapbox © OpenStreetMap Improve this map" at bounding box center [677, 433] width 1355 height 741
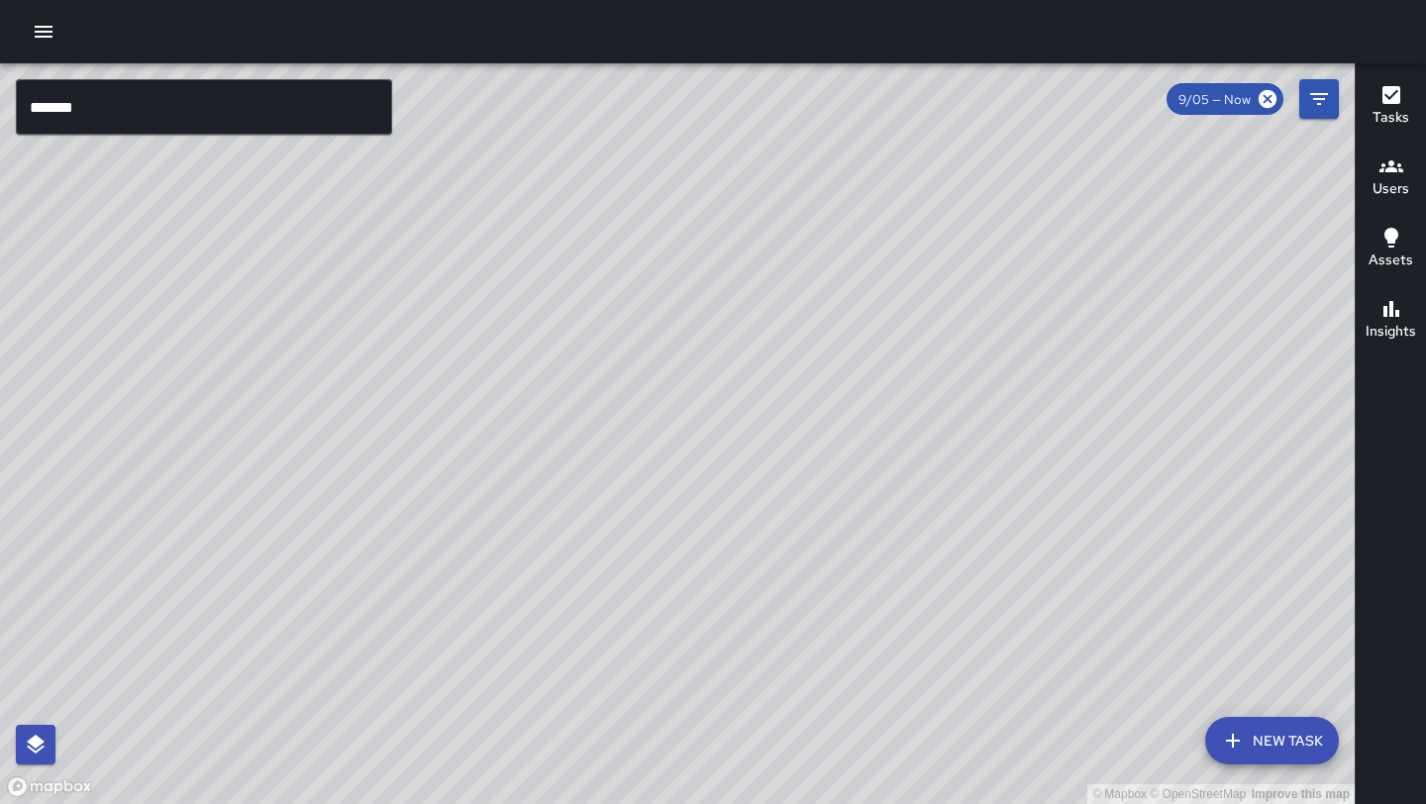
drag, startPoint x: 428, startPoint y: 251, endPoint x: 497, endPoint y: 293, distance: 81.4
click at [497, 293] on div "© Mapbox © OpenStreetMap Improve this map" at bounding box center [677, 433] width 1355 height 741
drag, startPoint x: 377, startPoint y: 453, endPoint x: 394, endPoint y: 543, distance: 91.7
click at [394, 543] on div "© Mapbox © OpenStreetMap Improve this map" at bounding box center [677, 433] width 1355 height 741
click at [397, 630] on div "© Mapbox © OpenStreetMap Improve this map" at bounding box center [677, 433] width 1355 height 741
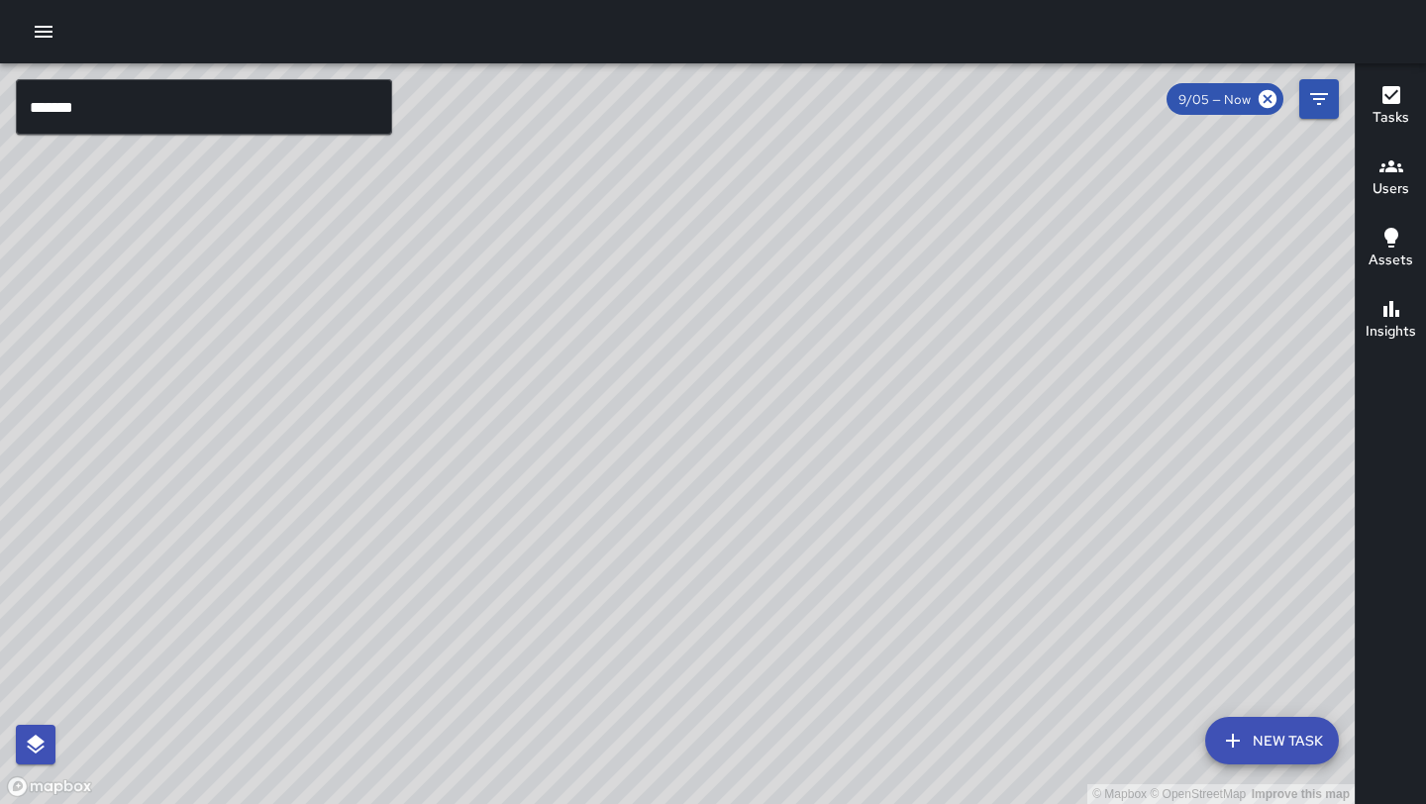
drag, startPoint x: 397, startPoint y: 474, endPoint x: 640, endPoint y: 367, distance: 265.6
click at [640, 367] on div "© Mapbox © OpenStreetMap Improve this map" at bounding box center [677, 433] width 1355 height 741
drag, startPoint x: 640, startPoint y: 367, endPoint x: 732, endPoint y: 67, distance: 313.0
click at [732, 68] on div "© Mapbox © OpenStreetMap Improve this map" at bounding box center [677, 433] width 1355 height 741
drag, startPoint x: 616, startPoint y: 450, endPoint x: 715, endPoint y: -29, distance: 488.6
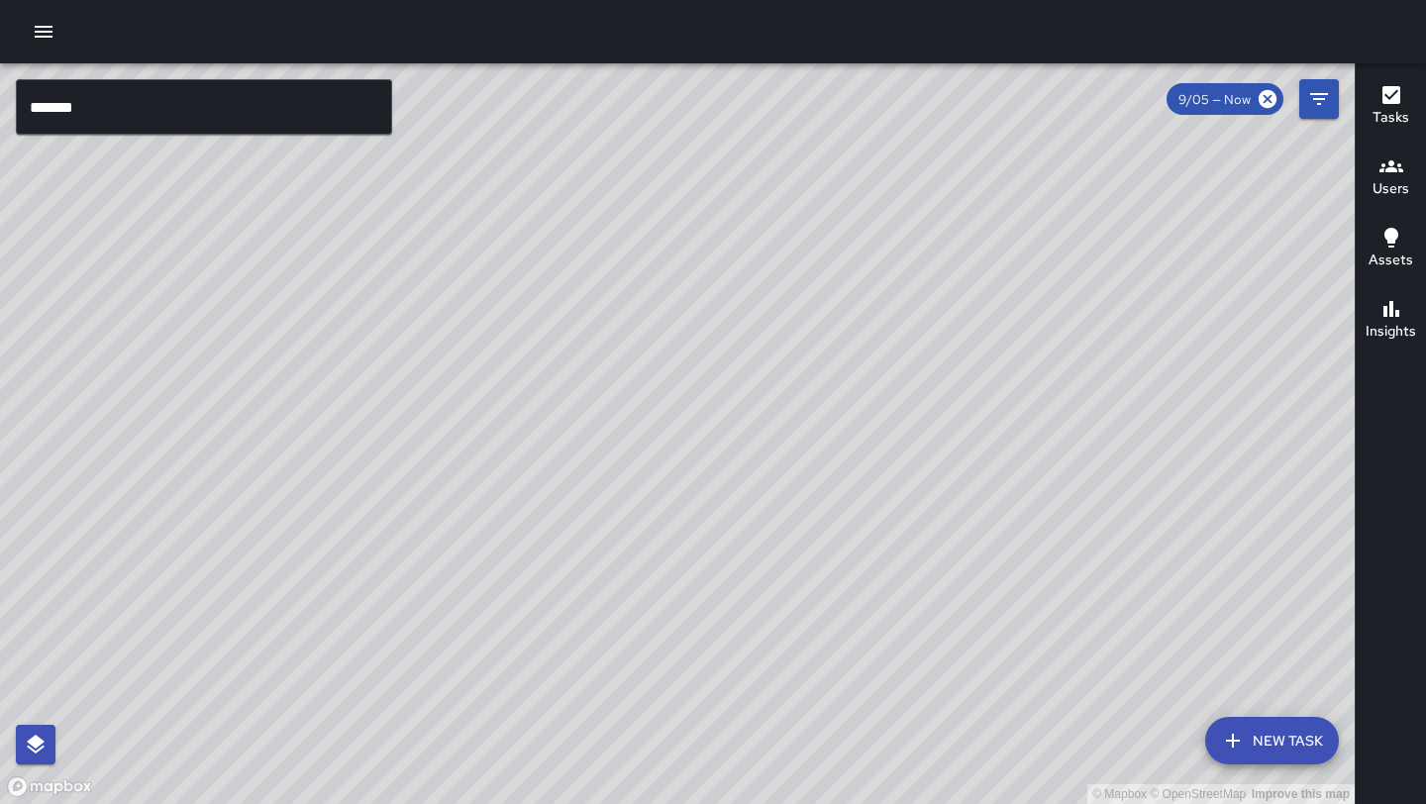
click at [715, 0] on html "© Mapbox © OpenStreetMap Improve this map ******* ​ New Task 9/05 — Now Map Lay…" at bounding box center [713, 402] width 1426 height 804
drag, startPoint x: 785, startPoint y: 327, endPoint x: 473, endPoint y: 244, distance: 322.0
click at [473, 244] on div "© Mapbox © OpenStreetMap Improve this map" at bounding box center [677, 433] width 1355 height 741
drag, startPoint x: 608, startPoint y: 263, endPoint x: 595, endPoint y: 311, distance: 49.3
click at [595, 311] on div "© Mapbox © OpenStreetMap Improve this map" at bounding box center [677, 433] width 1355 height 741
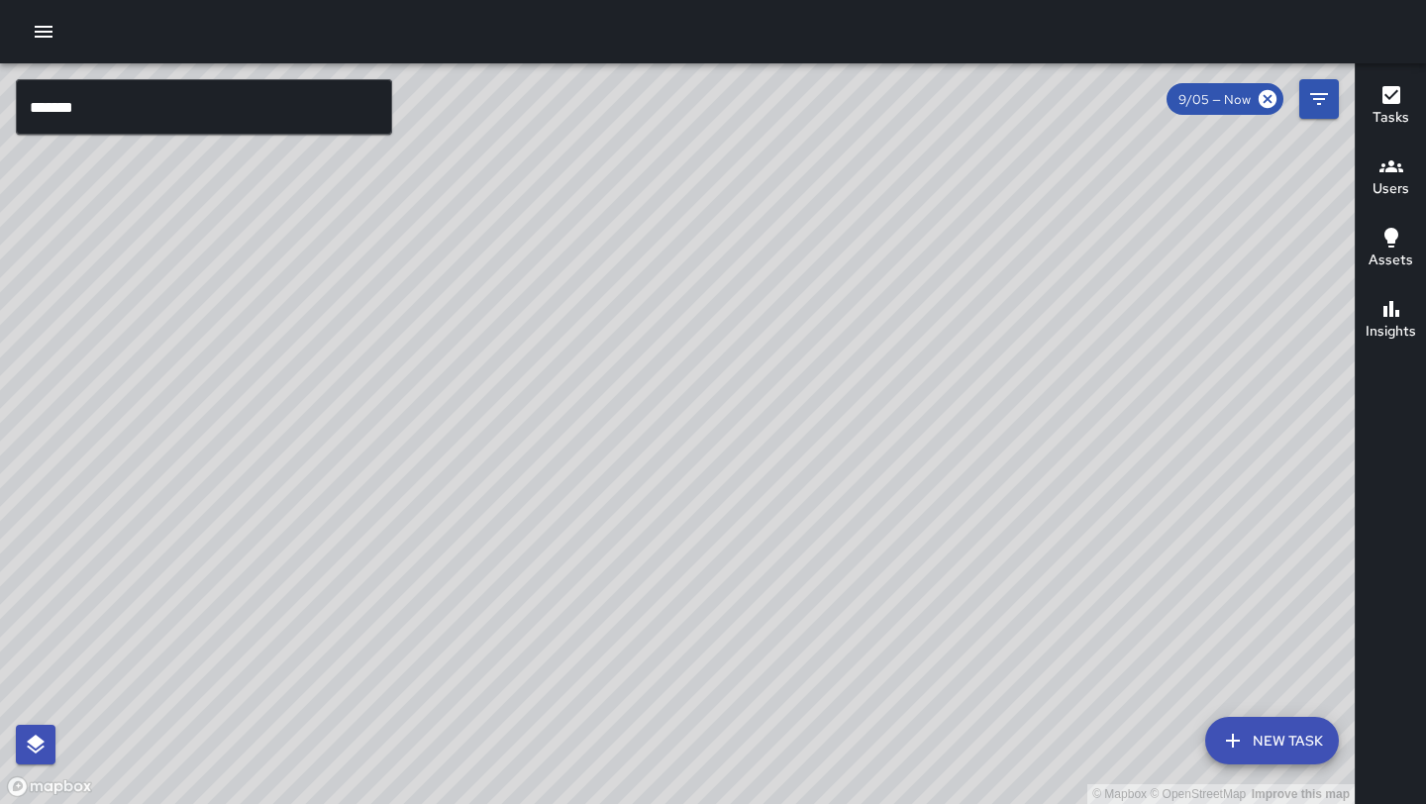
drag, startPoint x: 708, startPoint y: 594, endPoint x: 738, endPoint y: 453, distance: 144.7
click at [738, 453] on div "© Mapbox © OpenStreetMap Improve this map" at bounding box center [677, 433] width 1355 height 741
drag, startPoint x: 616, startPoint y: 576, endPoint x: 445, endPoint y: 576, distance: 171.4
click at [445, 576] on div "© Mapbox © OpenStreetMap Improve this map" at bounding box center [677, 433] width 1355 height 741
drag, startPoint x: 500, startPoint y: 620, endPoint x: 693, endPoint y: 326, distance: 351.9
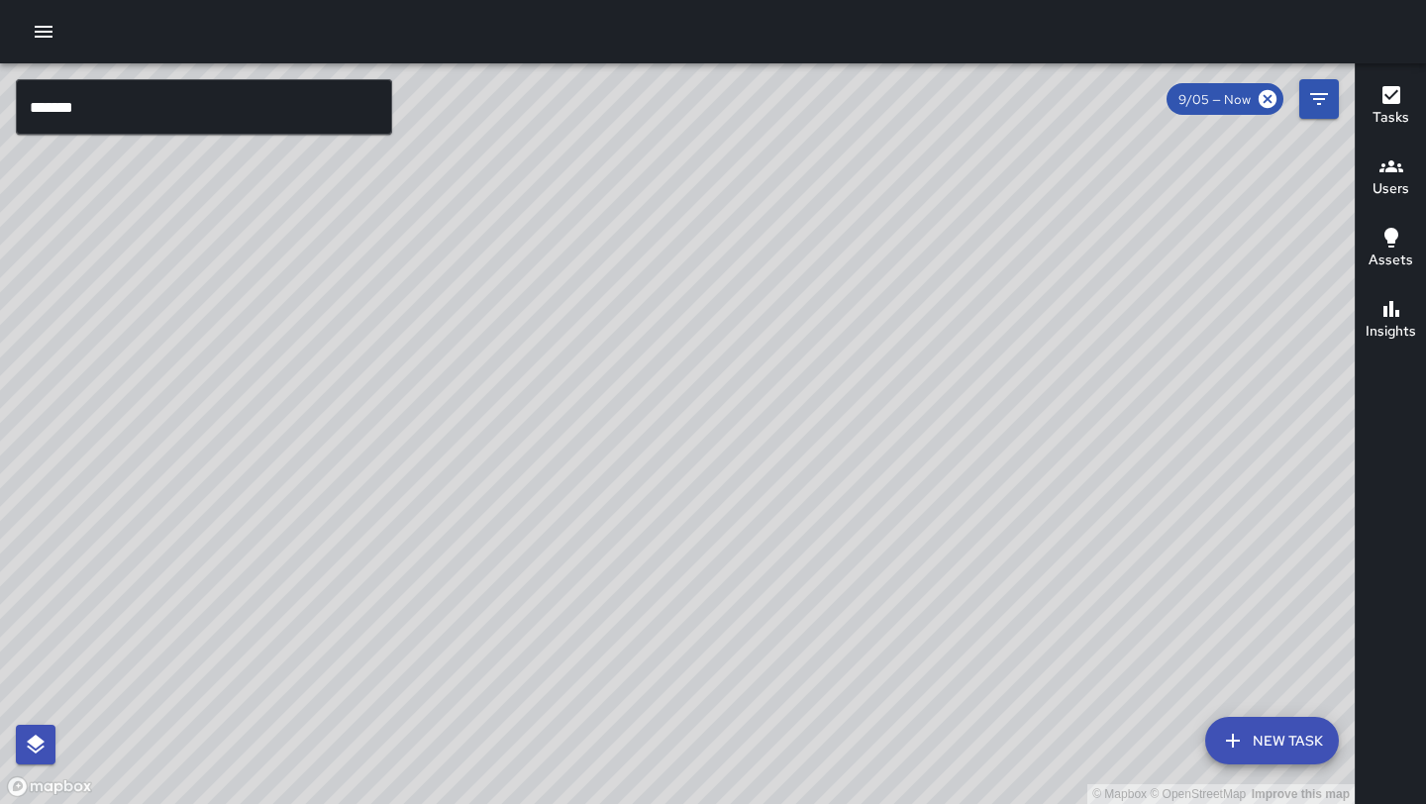
click at [693, 326] on div "© Mapbox © OpenStreetMap Improve this map" at bounding box center [677, 433] width 1355 height 741
click at [963, 237] on div "© Mapbox © OpenStreetMap Improve this map" at bounding box center [677, 433] width 1355 height 741
drag, startPoint x: 768, startPoint y: 539, endPoint x: 703, endPoint y: 222, distance: 323.4
click at [700, 224] on div "© Mapbox © OpenStreetMap Improve this map" at bounding box center [677, 433] width 1355 height 741
drag, startPoint x: 368, startPoint y: 403, endPoint x: 735, endPoint y: 176, distance: 431.0
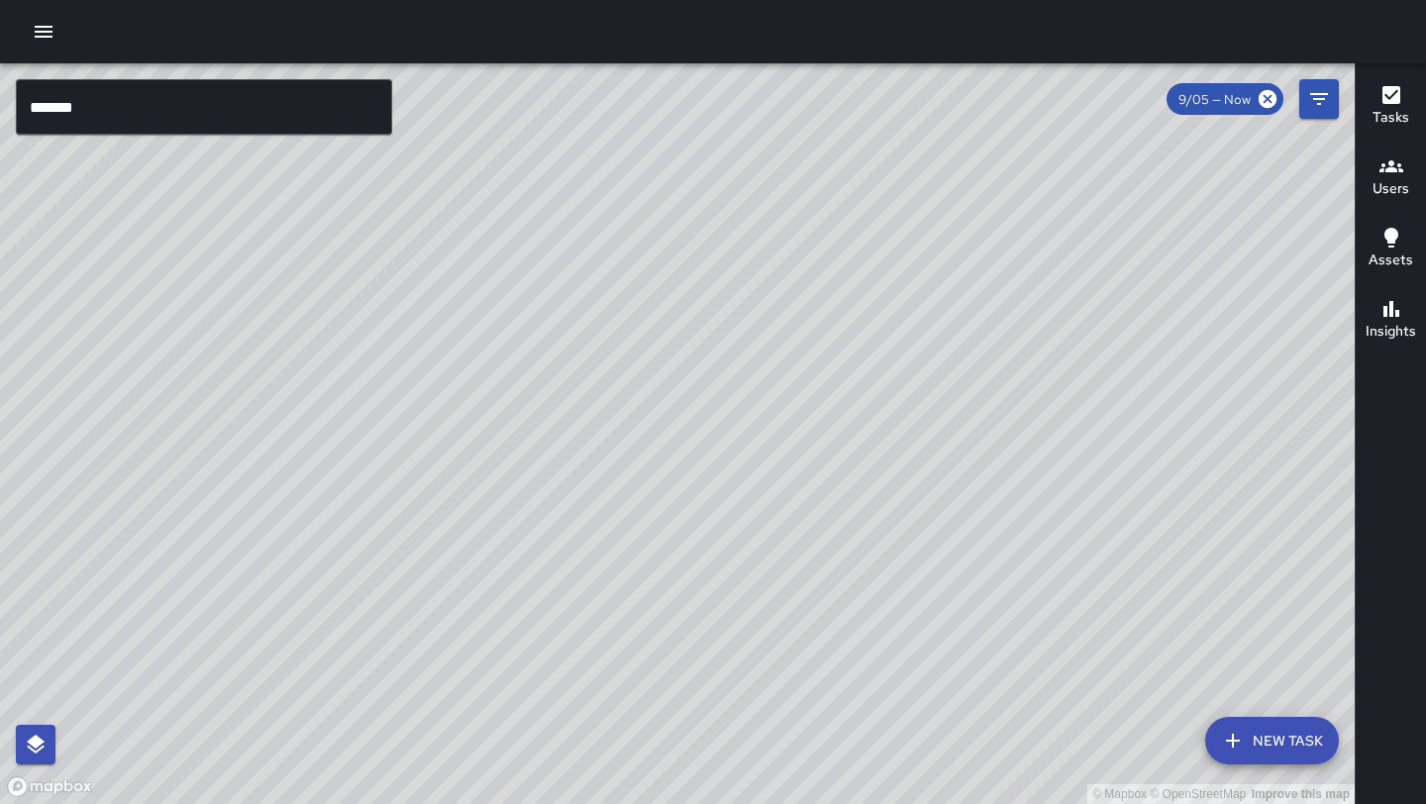
click at [735, 176] on div "© Mapbox © OpenStreetMap Improve this map" at bounding box center [677, 433] width 1355 height 741
drag, startPoint x: 545, startPoint y: 476, endPoint x: 551, endPoint y: 296, distance: 180.4
click at [551, 296] on div "© Mapbox © OpenStreetMap Improve this map" at bounding box center [677, 433] width 1355 height 741
drag, startPoint x: 710, startPoint y: 347, endPoint x: 581, endPoint y: 563, distance: 251.4
click at [581, 564] on div "© Mapbox © OpenStreetMap Improve this map" at bounding box center [677, 433] width 1355 height 741
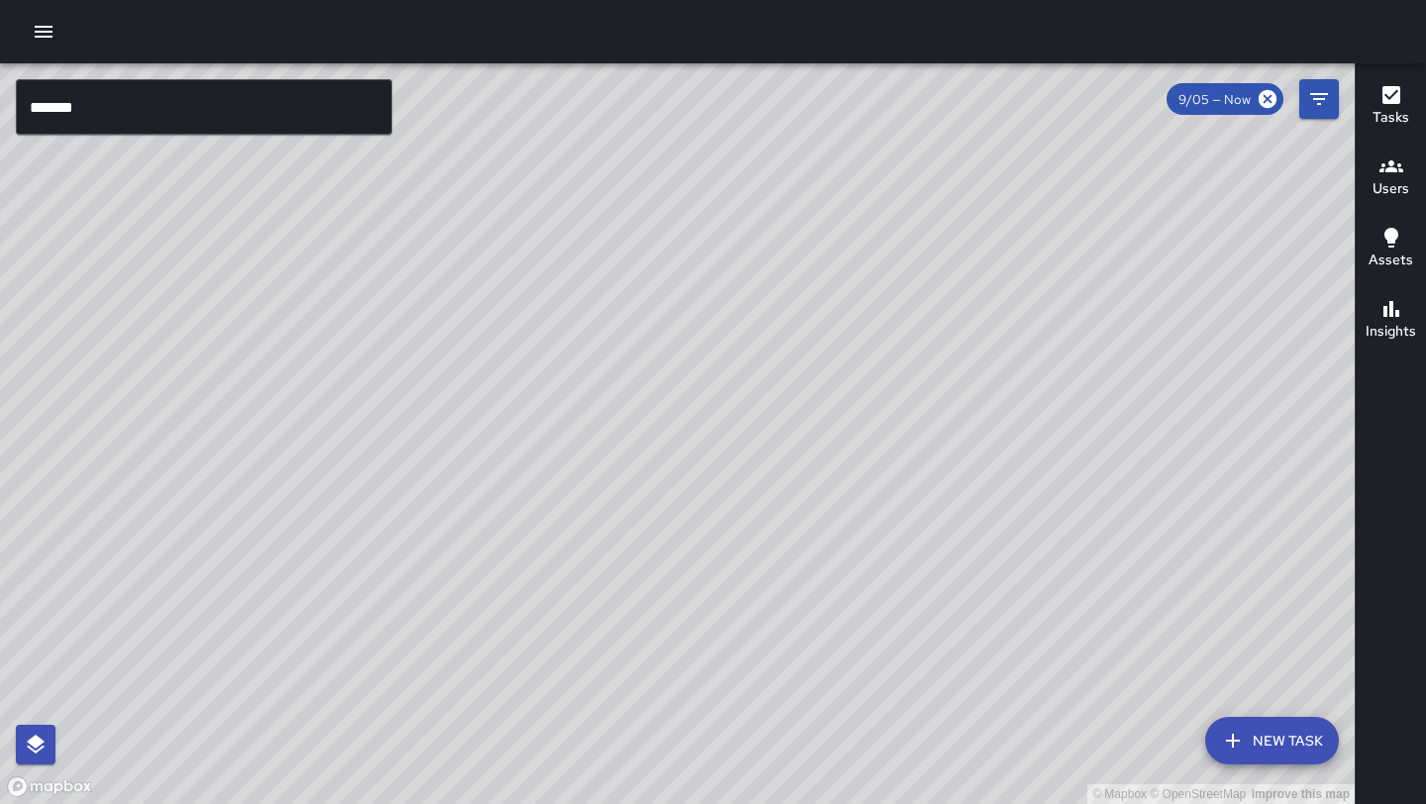
drag, startPoint x: 853, startPoint y: 209, endPoint x: 638, endPoint y: 653, distance: 493.1
click at [638, 653] on div "© Mapbox © OpenStreetMap Improve this map" at bounding box center [677, 433] width 1355 height 741
click at [608, 707] on div "© Mapbox © OpenStreetMap Improve this map" at bounding box center [677, 433] width 1355 height 741
drag, startPoint x: 665, startPoint y: 640, endPoint x: 784, endPoint y: 434, distance: 237.9
click at [784, 434] on div "© Mapbox © OpenStreetMap Improve this map" at bounding box center [677, 433] width 1355 height 741
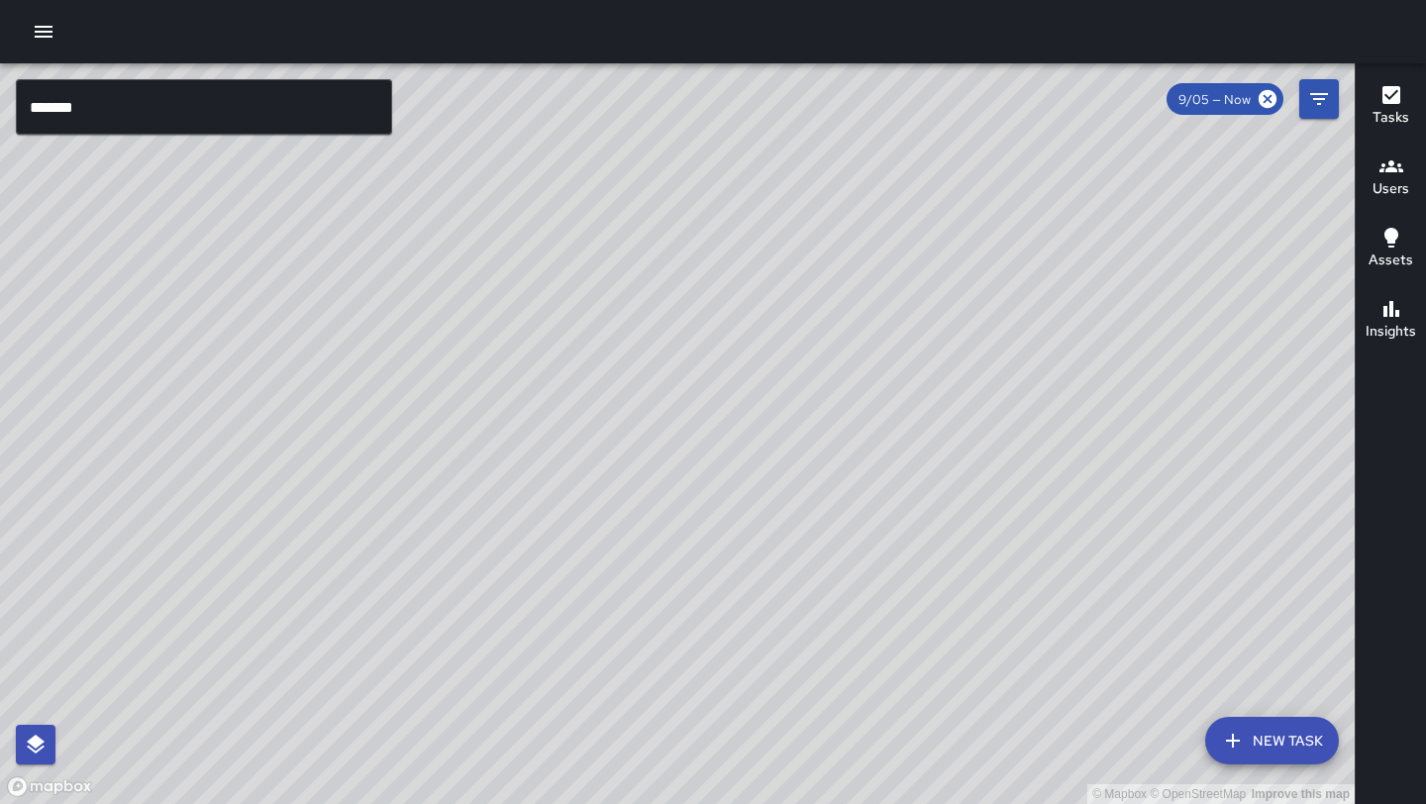
drag, startPoint x: 922, startPoint y: 415, endPoint x: 833, endPoint y: 551, distance: 162.4
click at [833, 552] on div "© Mapbox © OpenStreetMap Improve this map" at bounding box center [677, 433] width 1355 height 741
drag, startPoint x: 698, startPoint y: 572, endPoint x: 786, endPoint y: 452, distance: 148.2
click at [786, 452] on div "© Mapbox © OpenStreetMap Improve this map" at bounding box center [677, 433] width 1355 height 741
click at [49, 48] on button "button" at bounding box center [44, 32] width 40 height 40
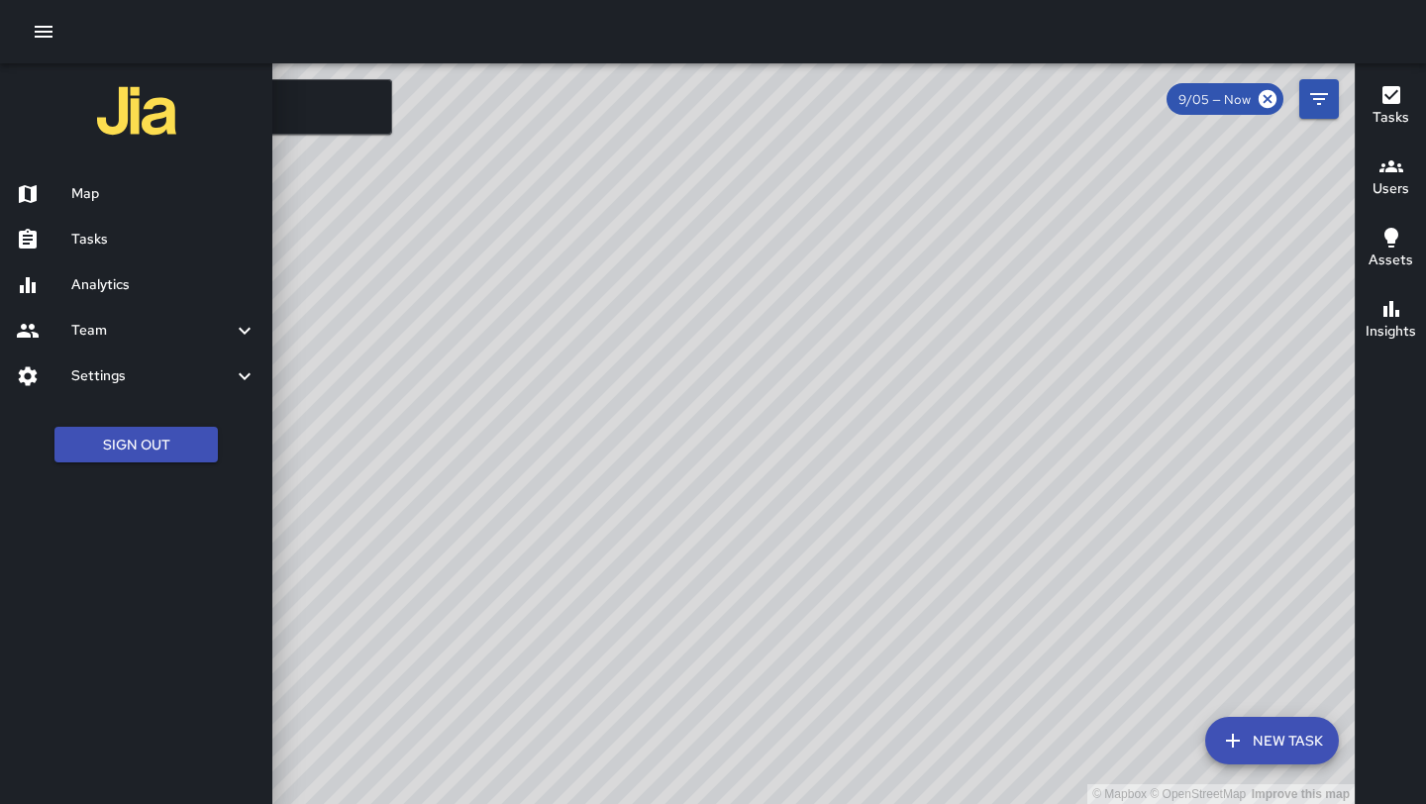
click at [120, 242] on h6 "Tasks" at bounding box center [163, 240] width 185 height 22
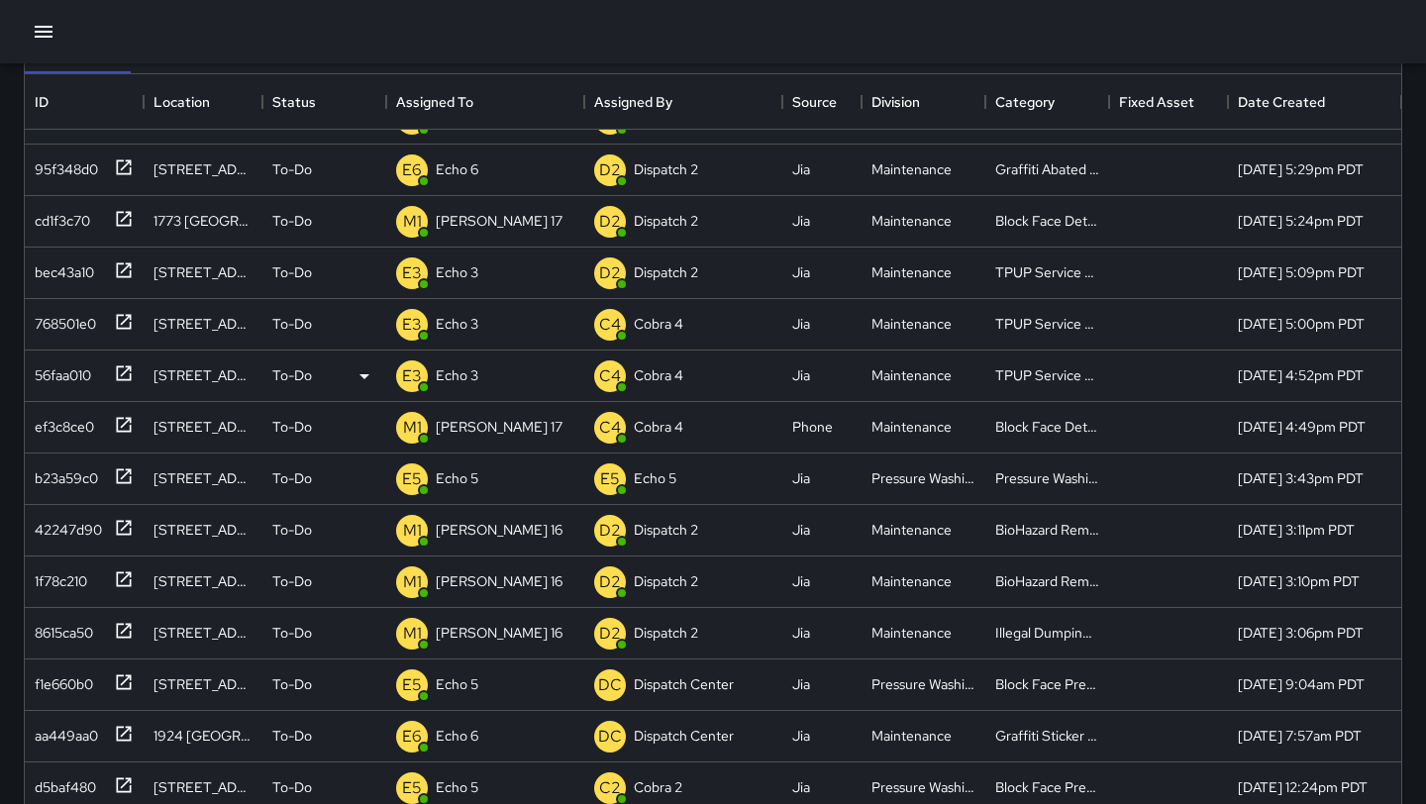
scroll to position [261, 0]
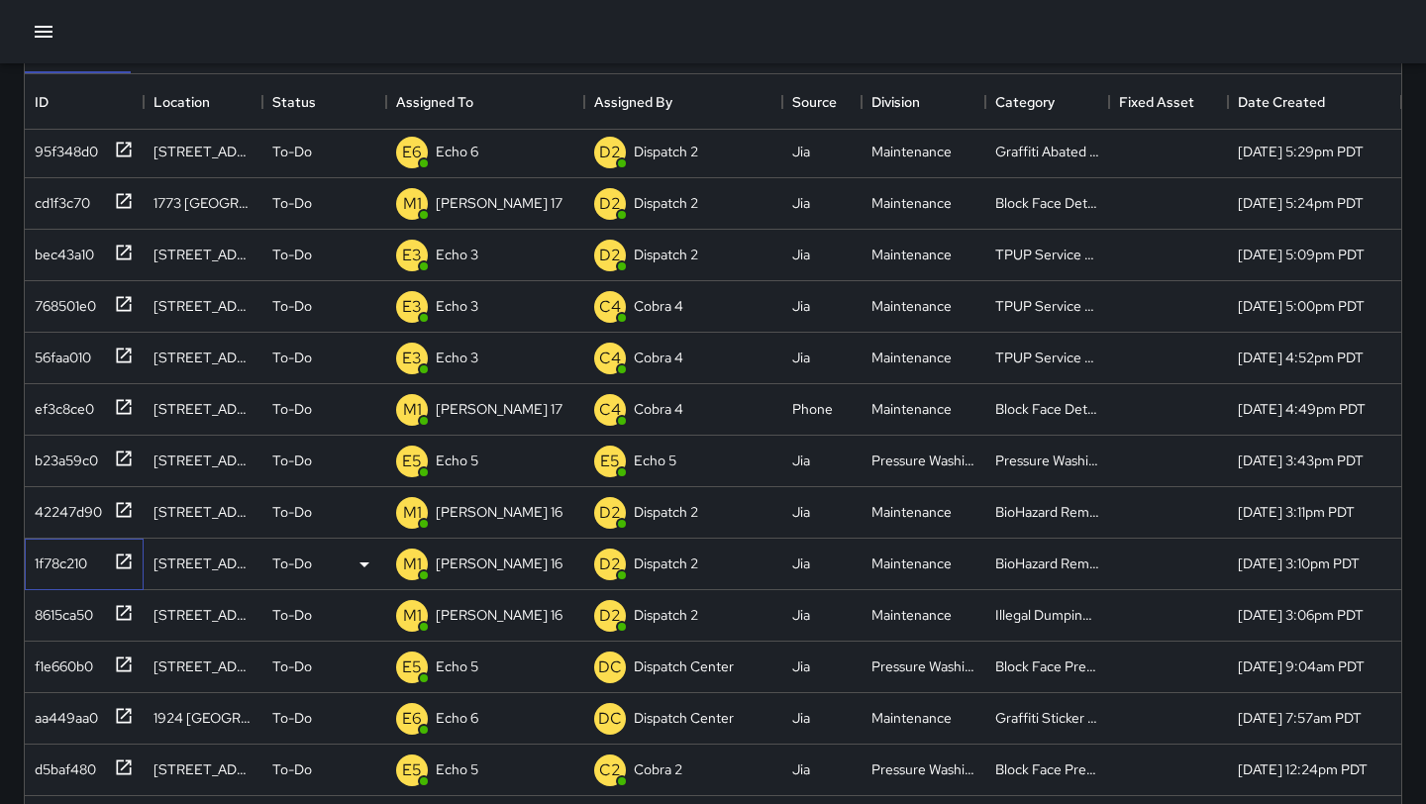
click at [127, 555] on icon at bounding box center [124, 561] width 15 height 15
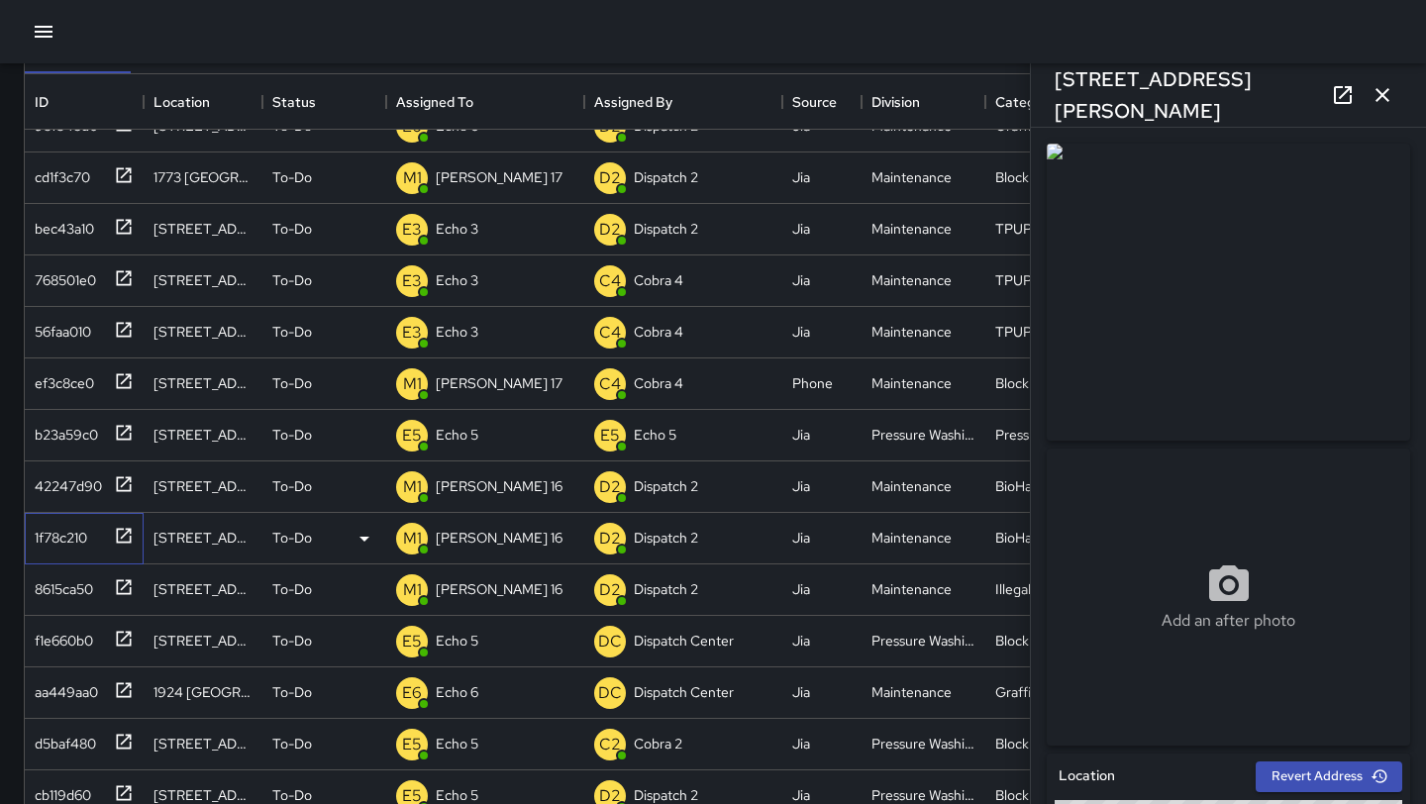
scroll to position [291, 0]
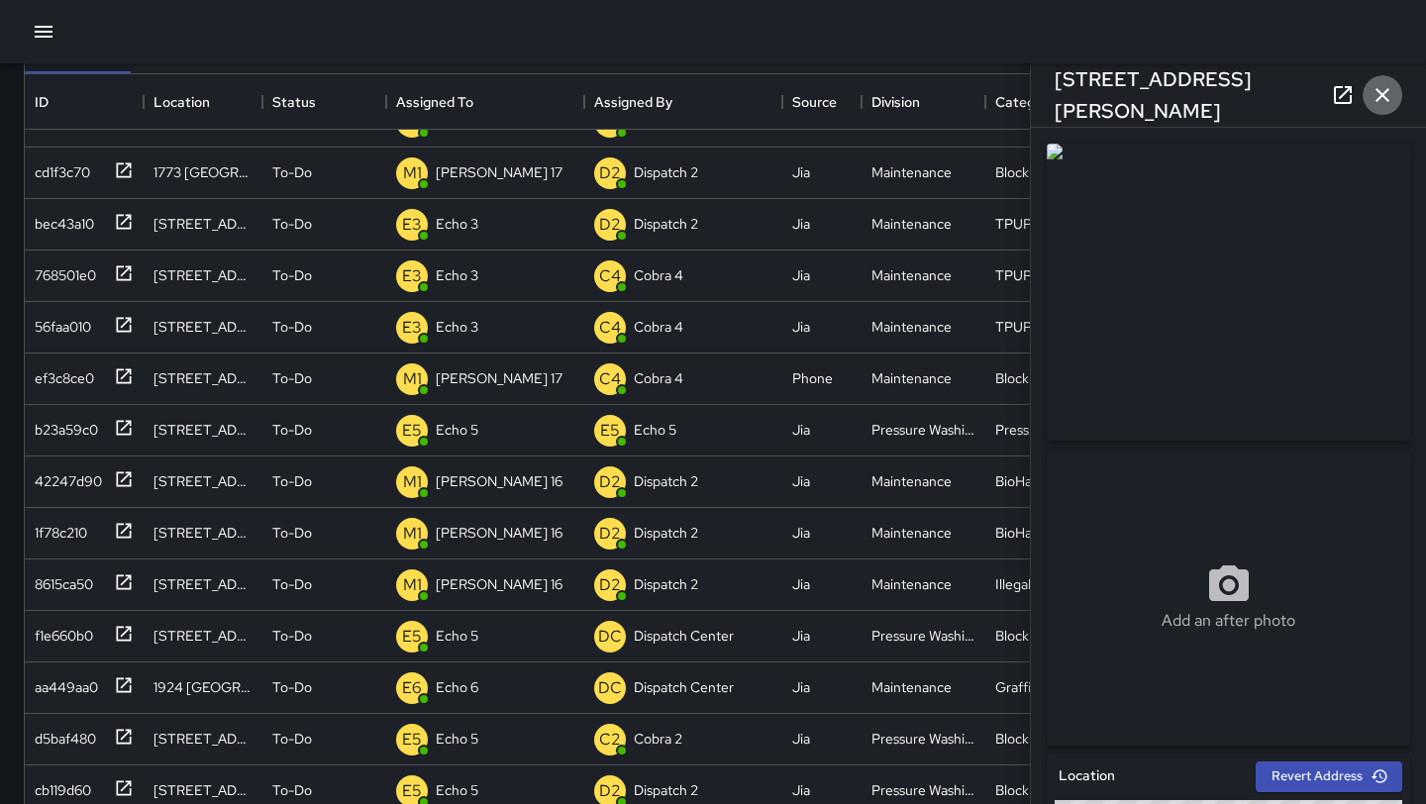
click at [1395, 97] on button "button" at bounding box center [1383, 95] width 40 height 40
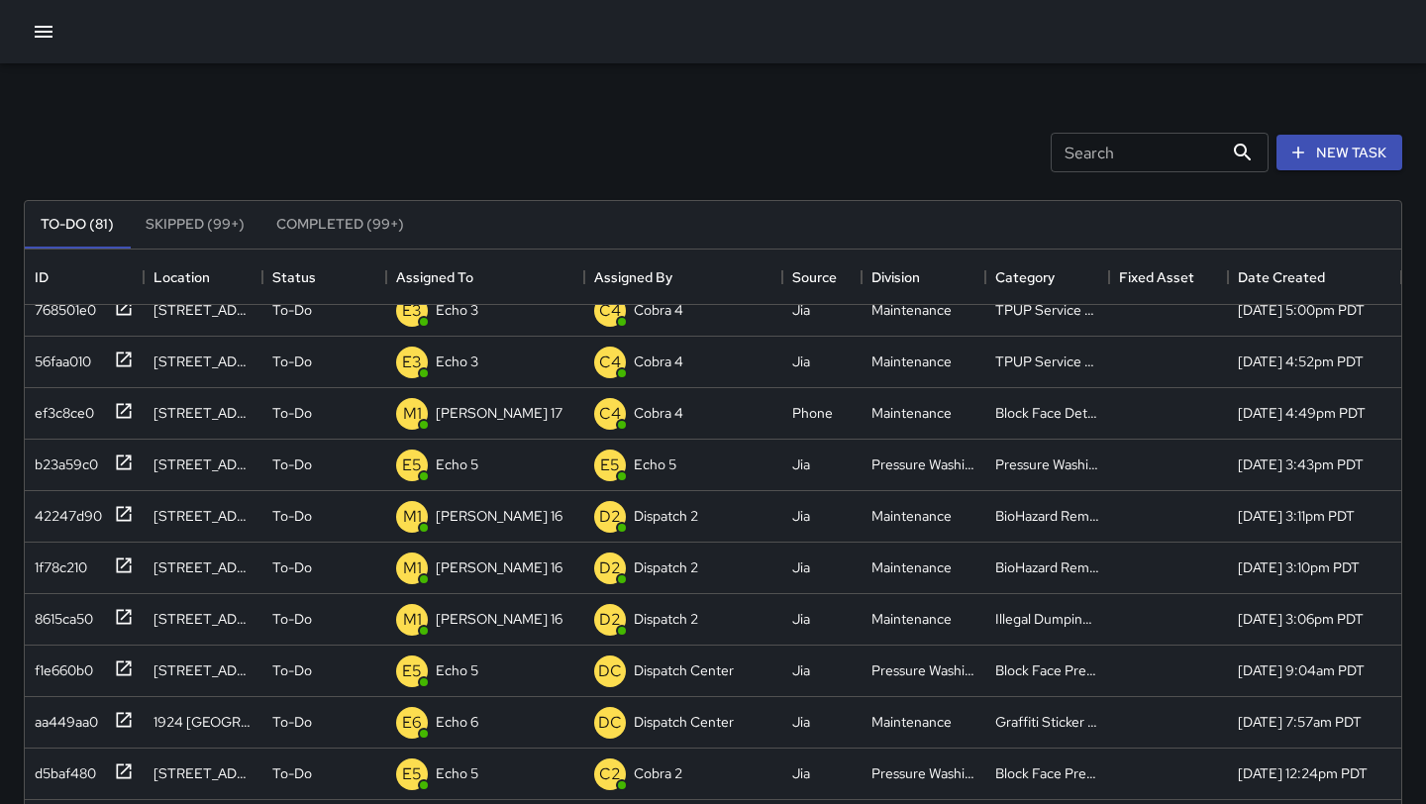
scroll to position [438, 0]
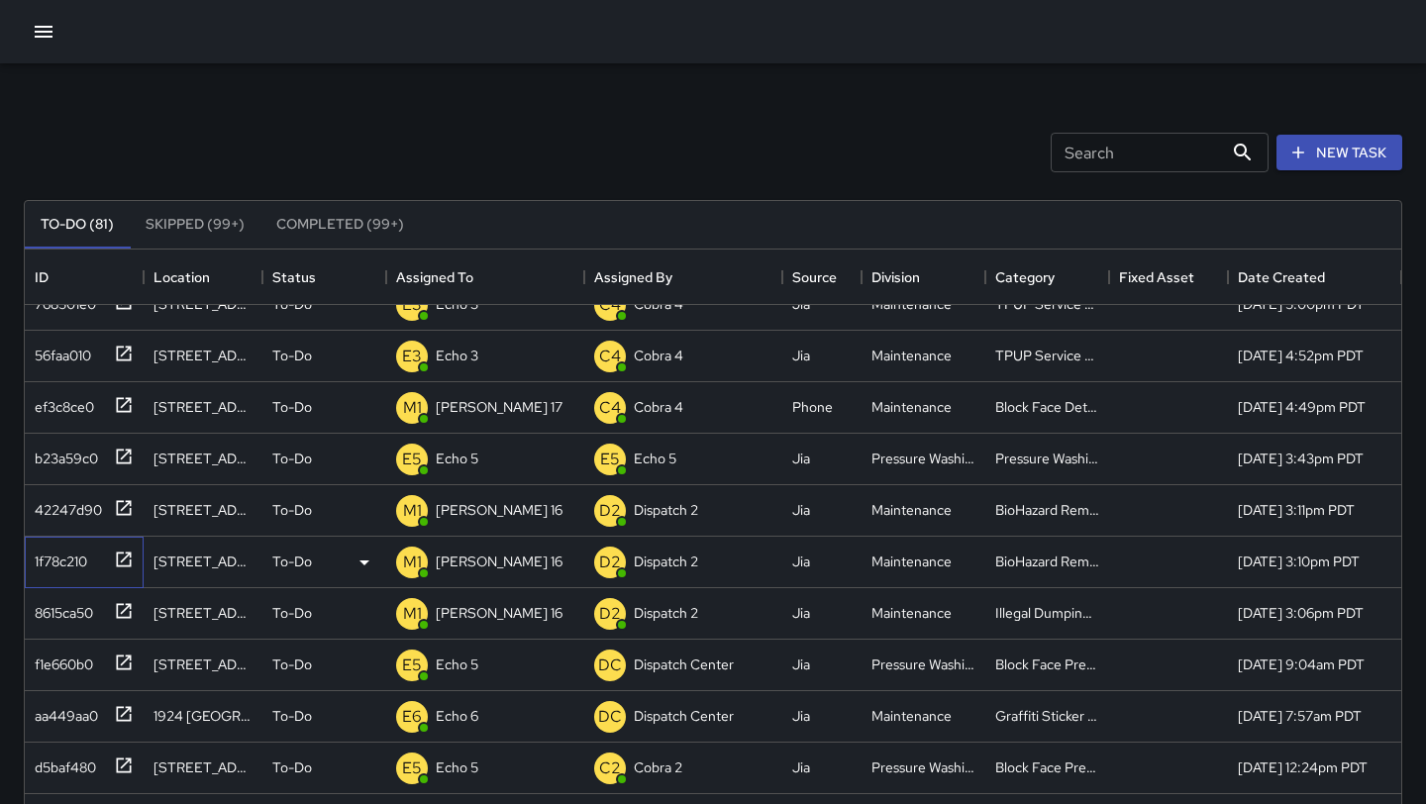
click at [126, 556] on icon at bounding box center [124, 559] width 15 height 15
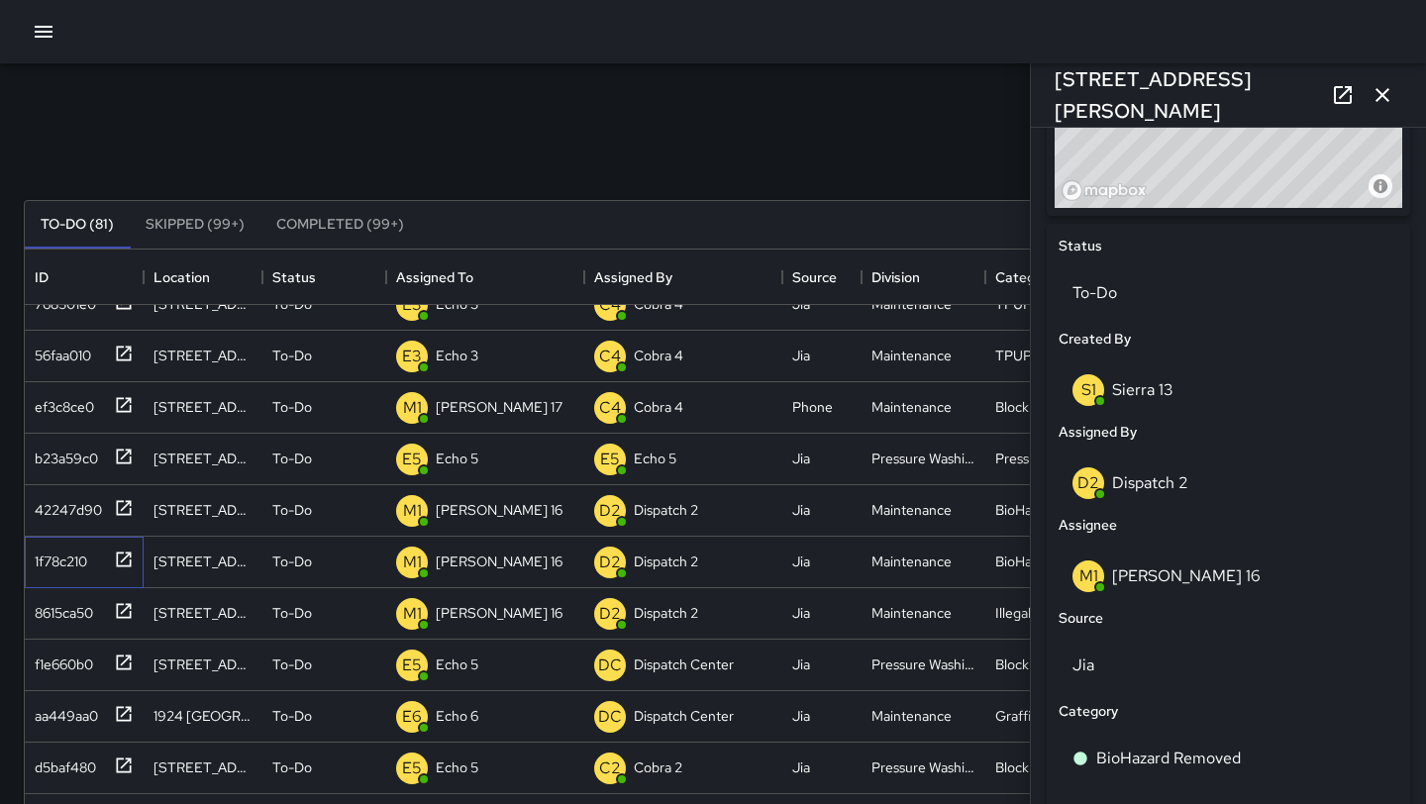
scroll to position [836, 0]
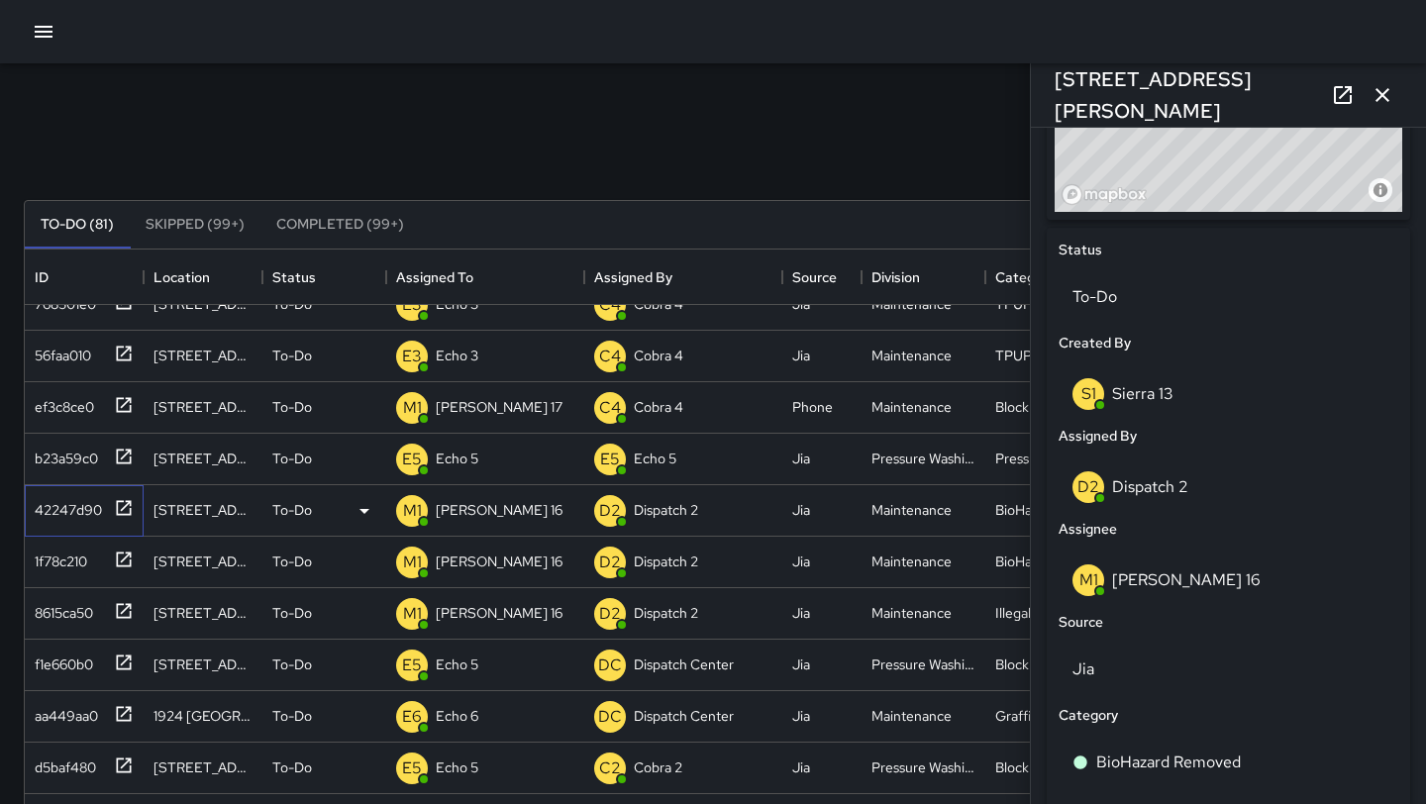
click at [122, 505] on icon at bounding box center [124, 508] width 20 height 20
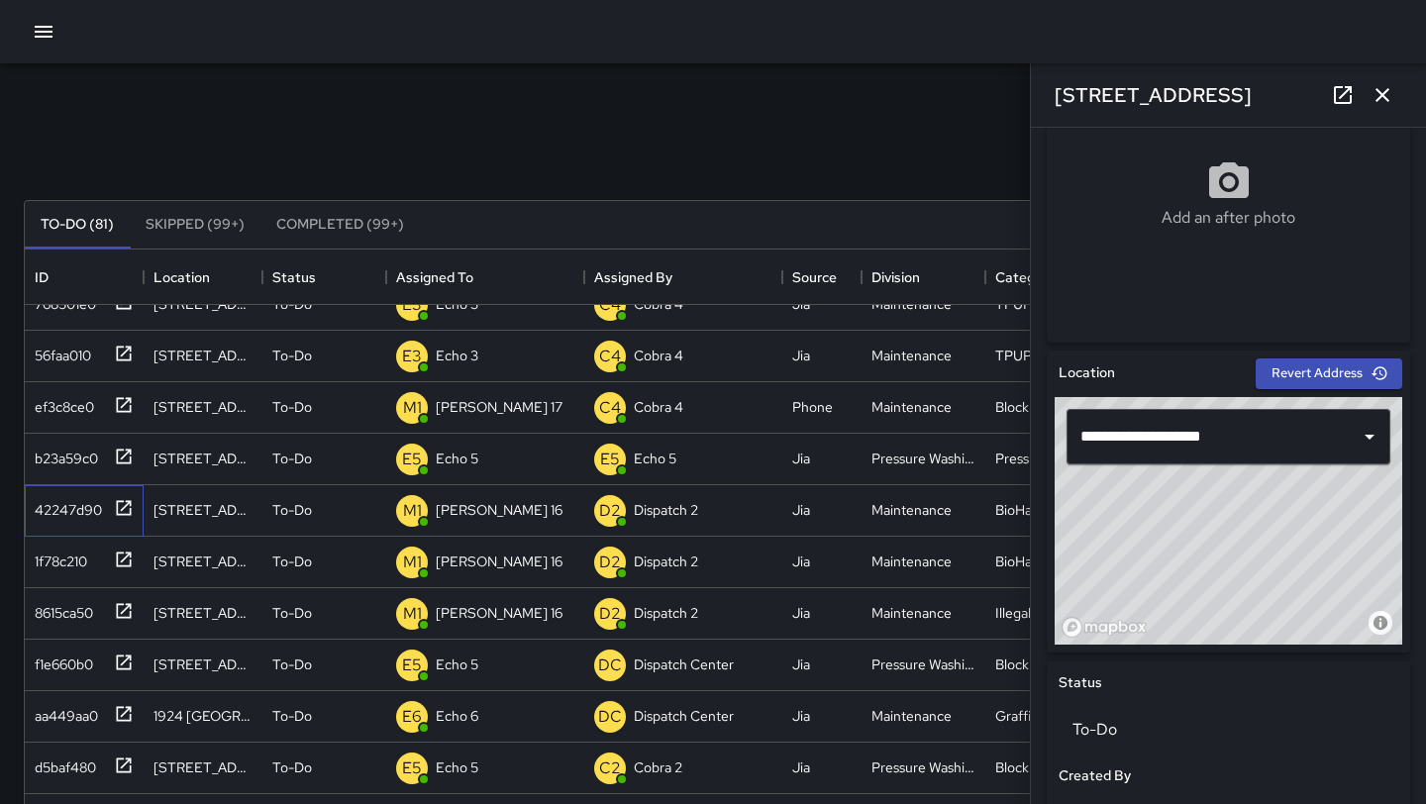
scroll to position [406, 0]
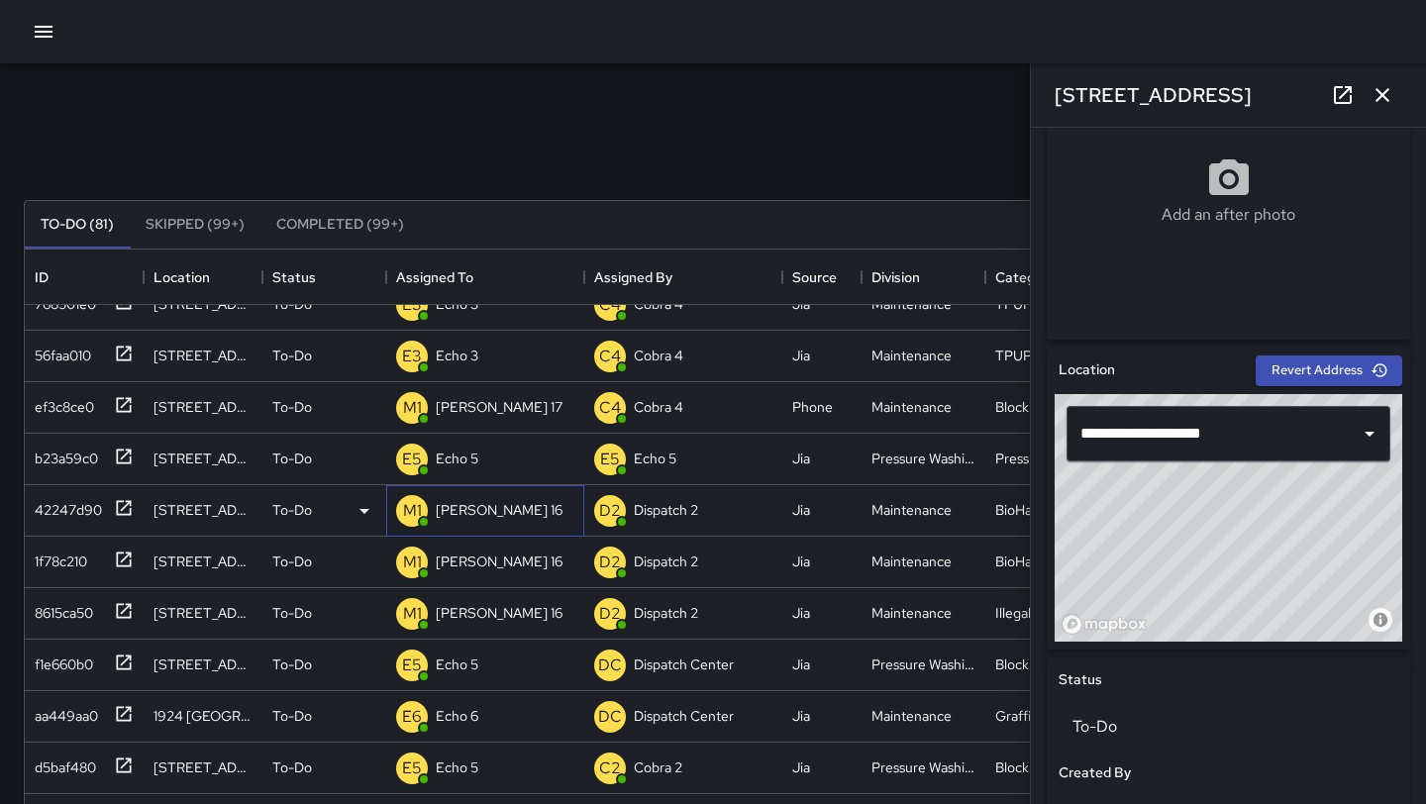
click at [517, 510] on div "M1 [PERSON_NAME] 16" at bounding box center [485, 511] width 198 height 52
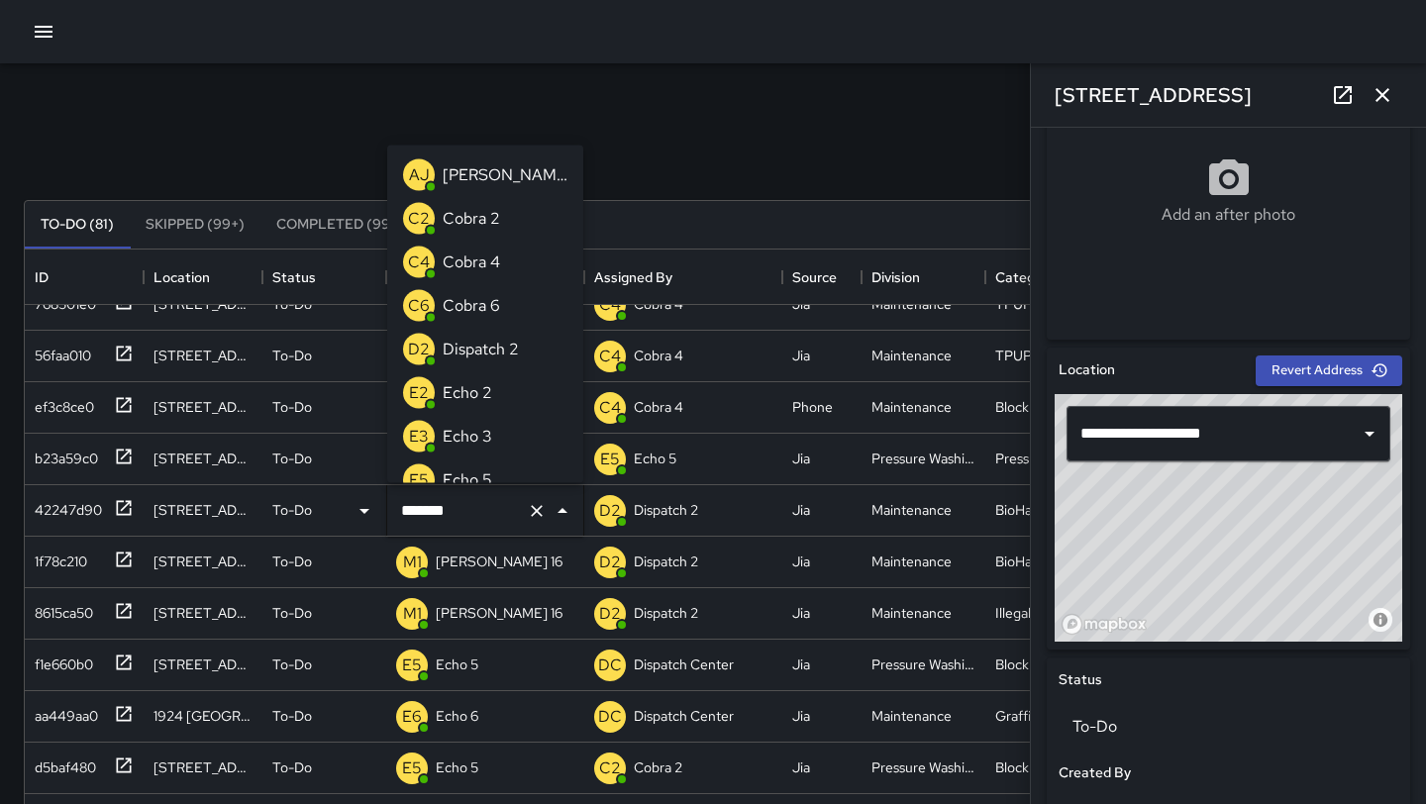
scroll to position [542, 0]
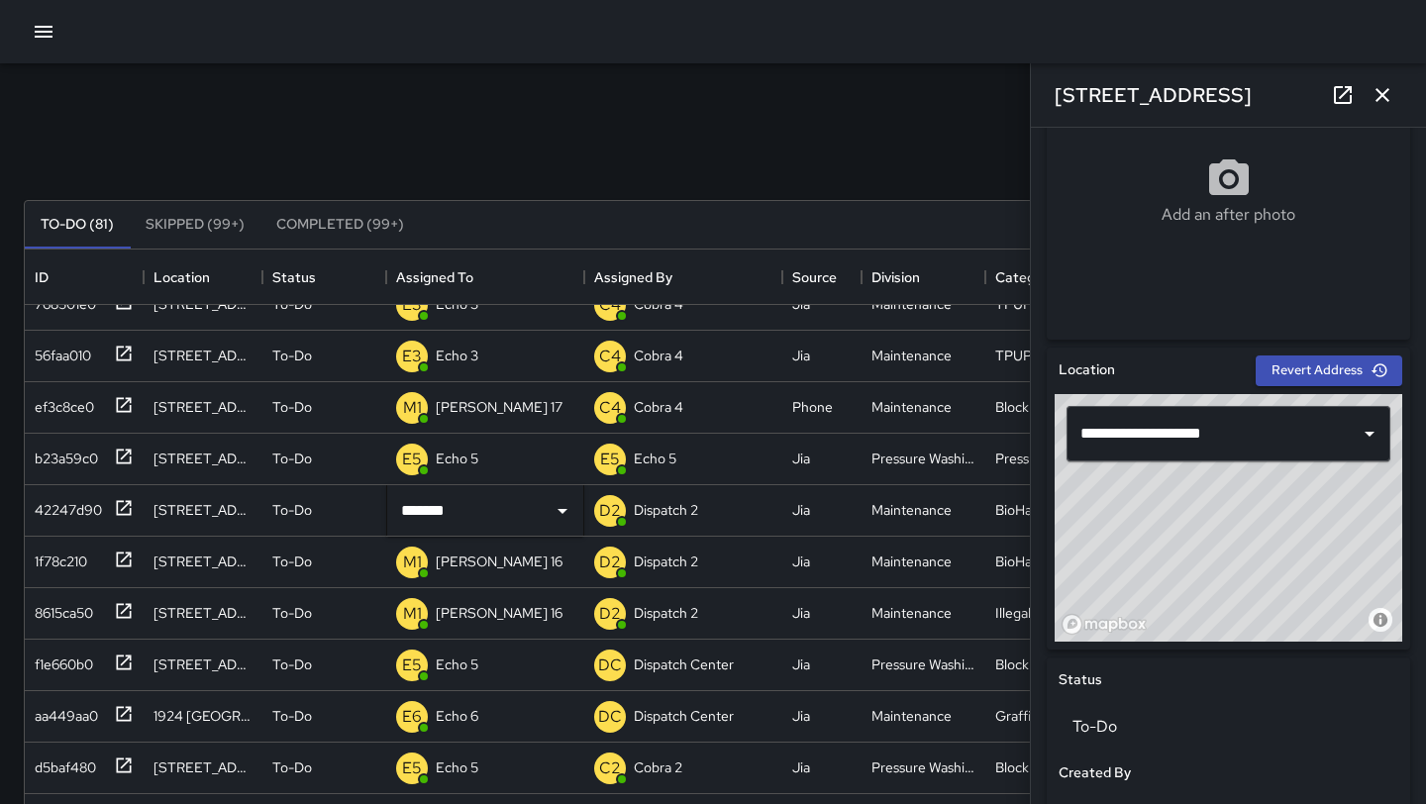
click at [332, 139] on div "Search Search New Task" at bounding box center [713, 152] width 1387 height 103
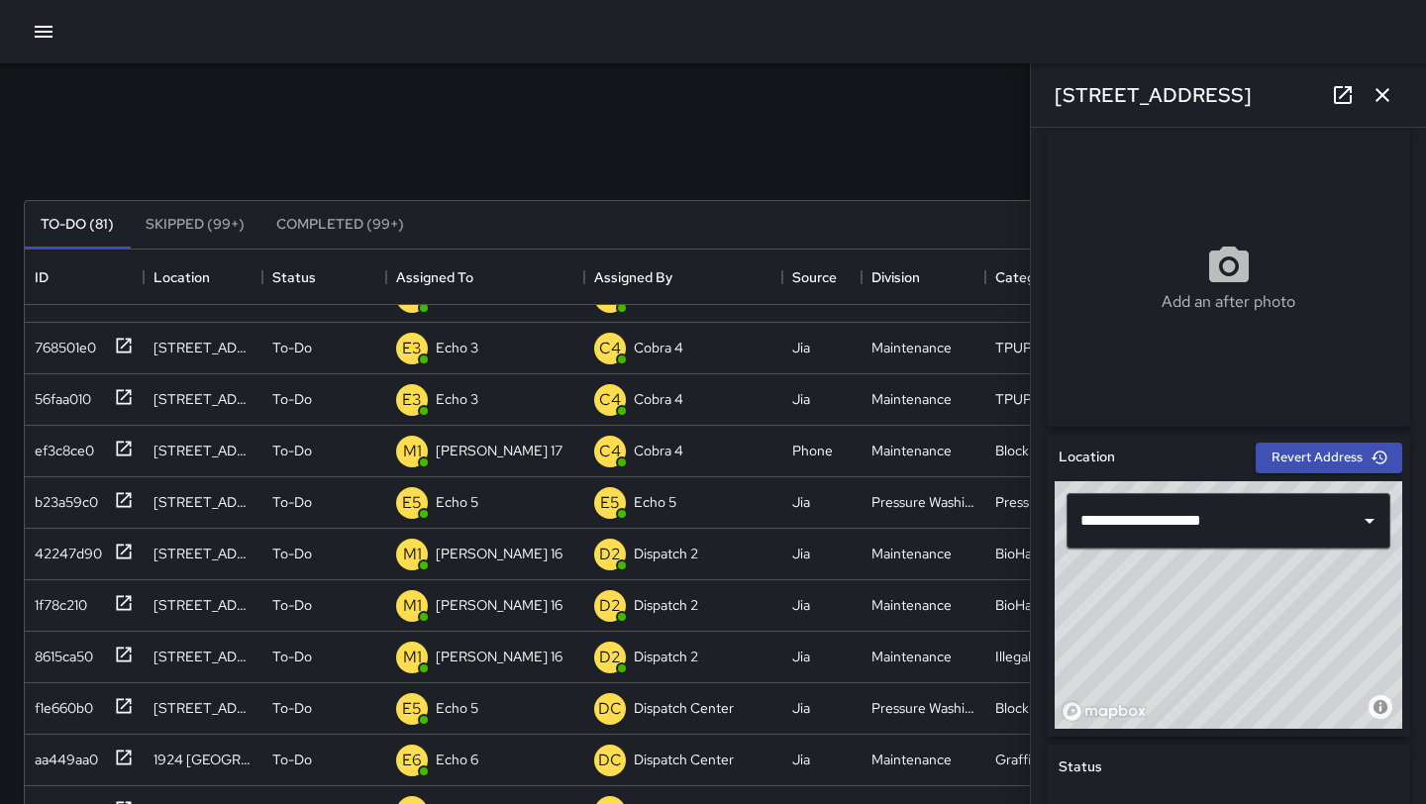
scroll to position [396, 0]
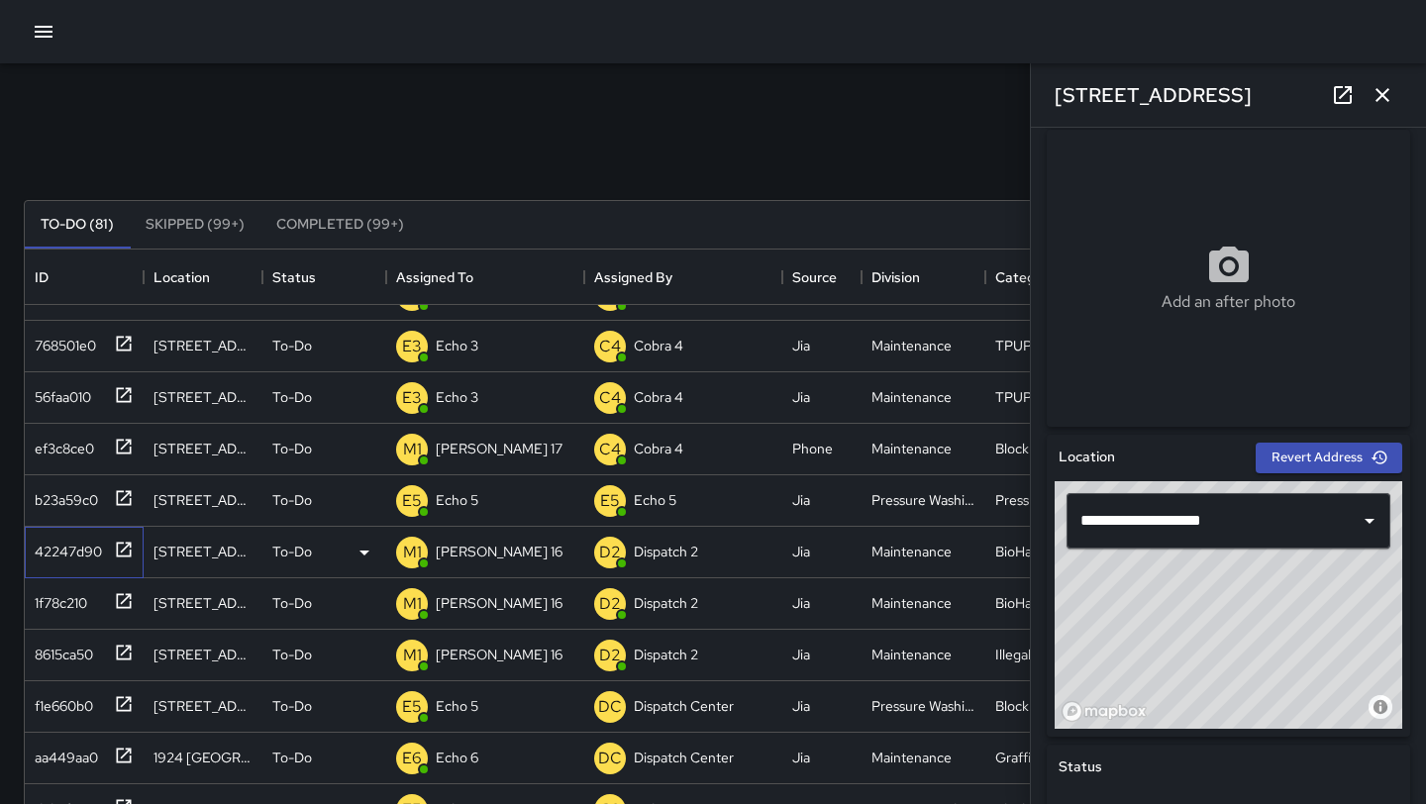
click at [118, 552] on icon at bounding box center [124, 550] width 20 height 20
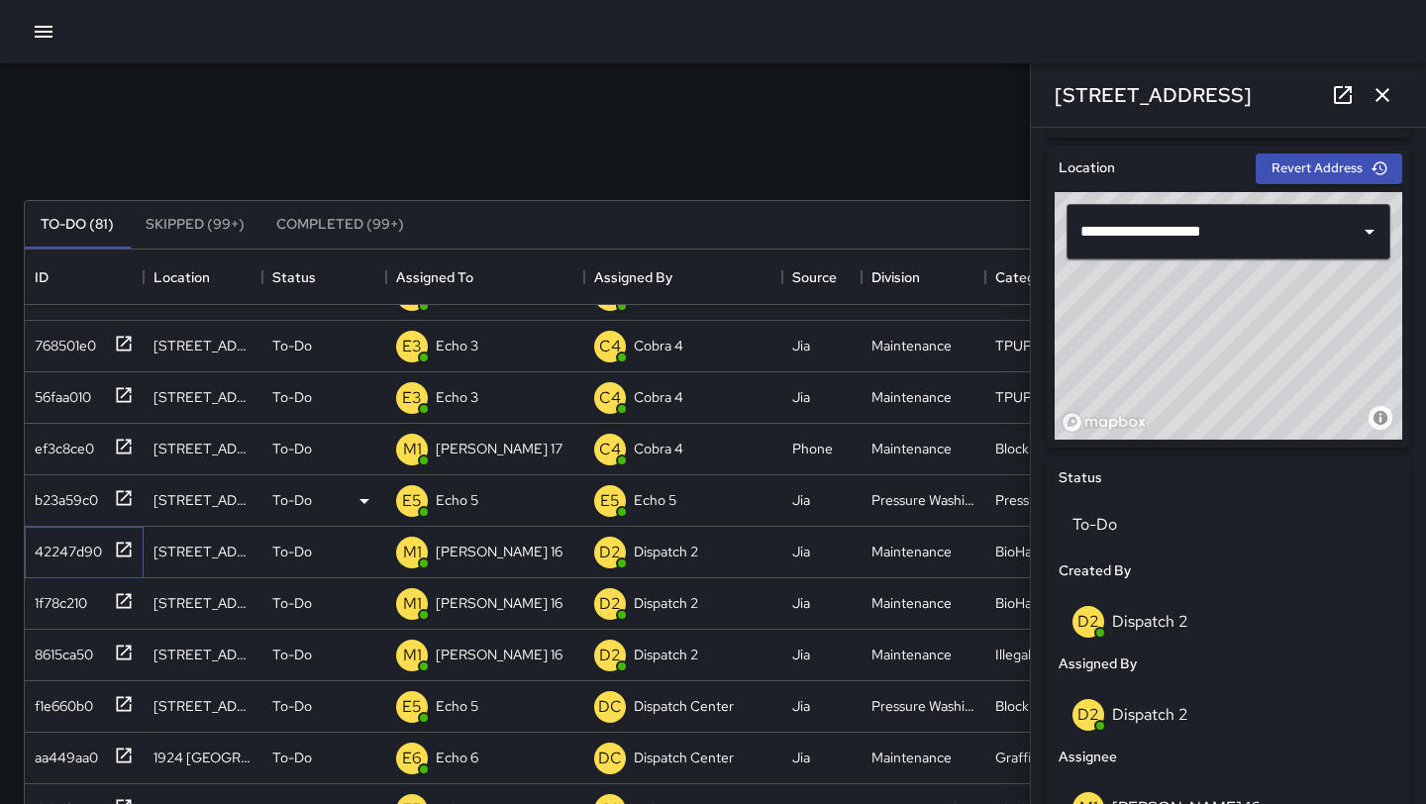
scroll to position [627, 0]
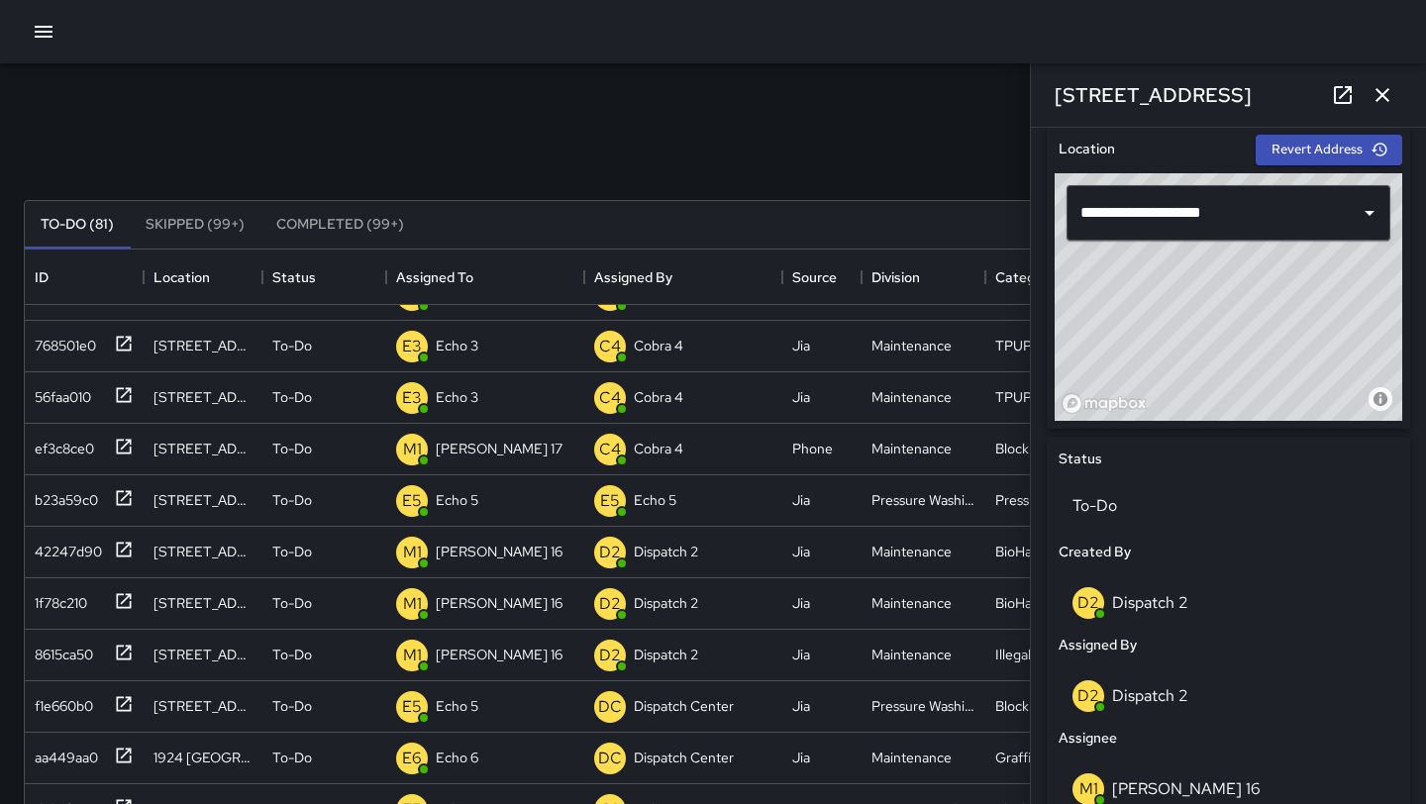
click at [1389, 86] on icon "button" at bounding box center [1383, 95] width 24 height 24
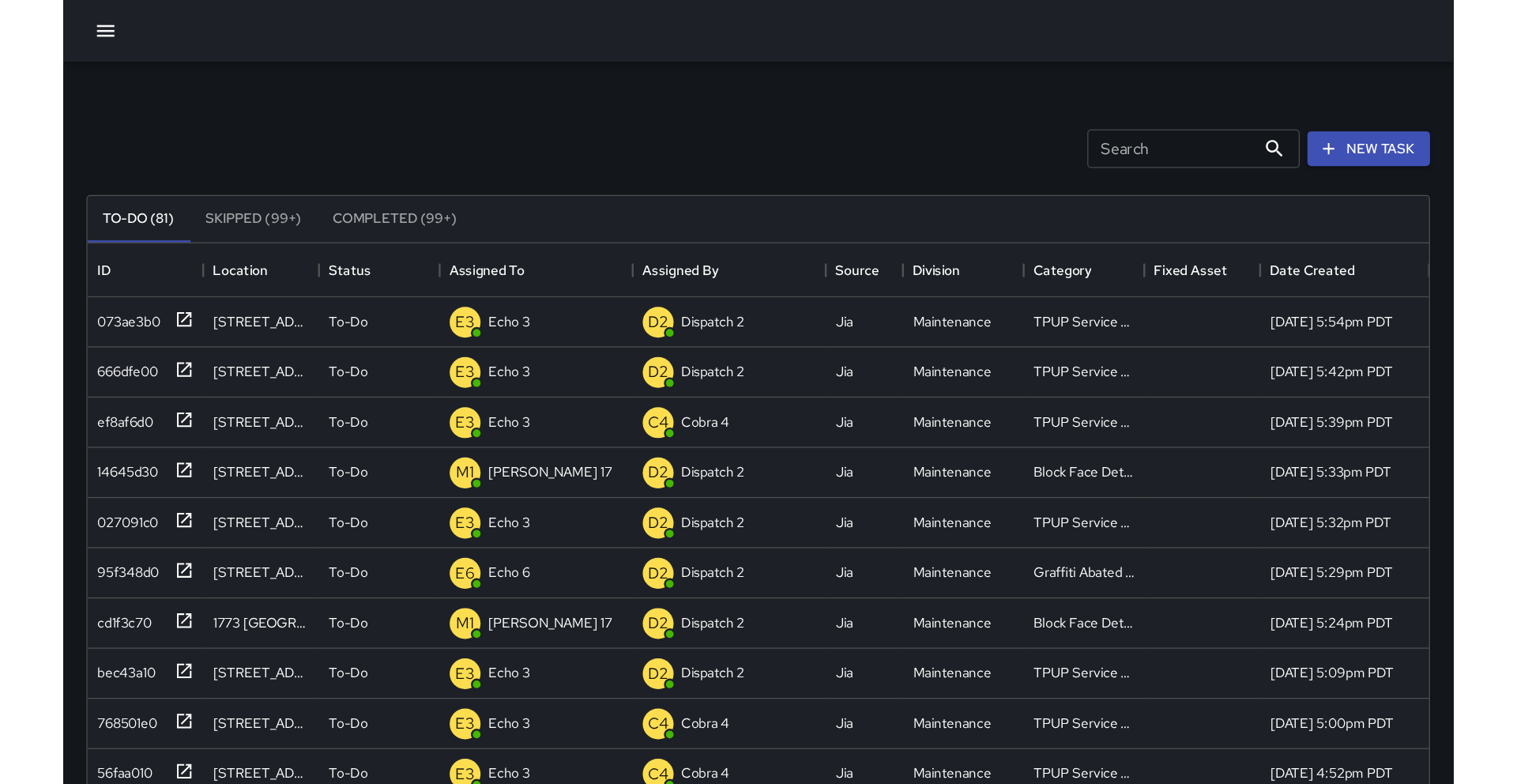
scroll to position [669, 1174]
